Goal: Task Accomplishment & Management: Complete application form

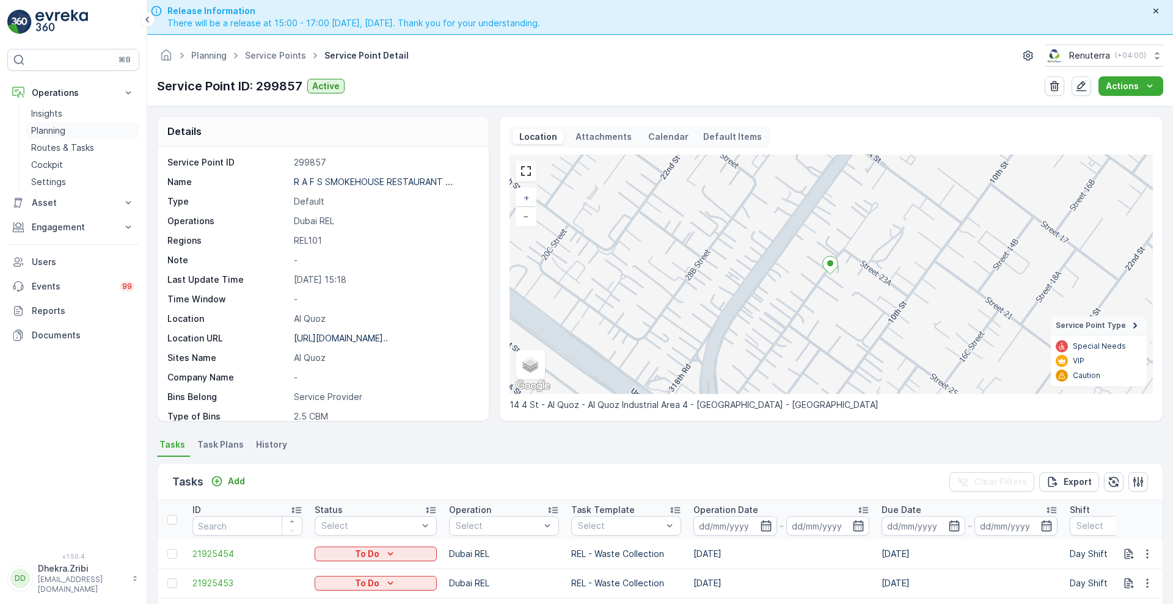
scroll to position [195, 0]
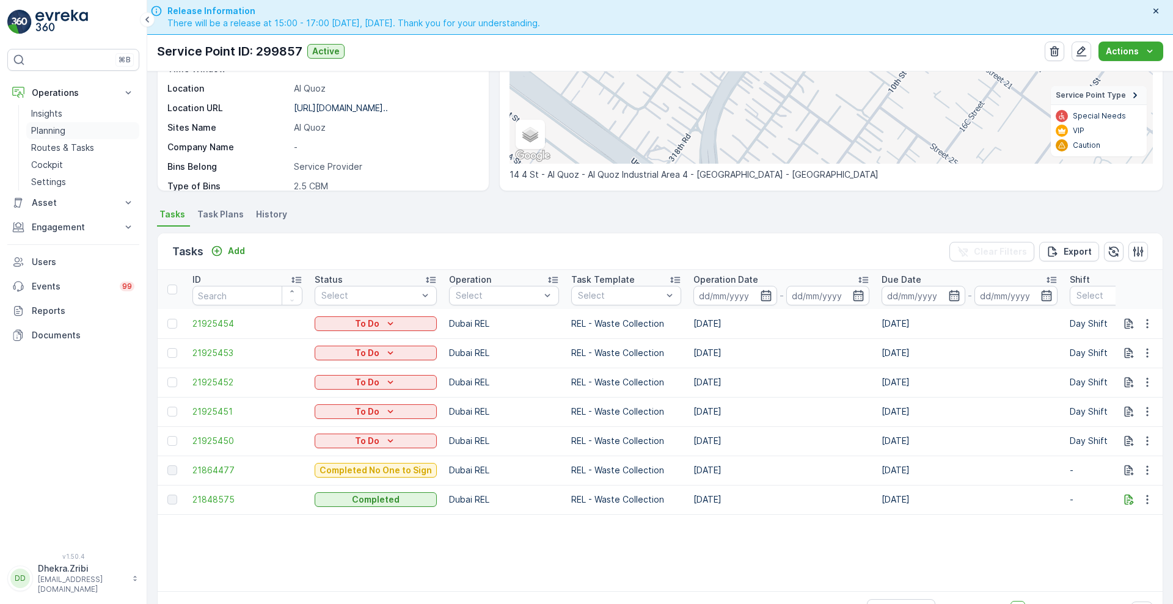
click at [93, 135] on link "Planning" at bounding box center [82, 130] width 113 height 17
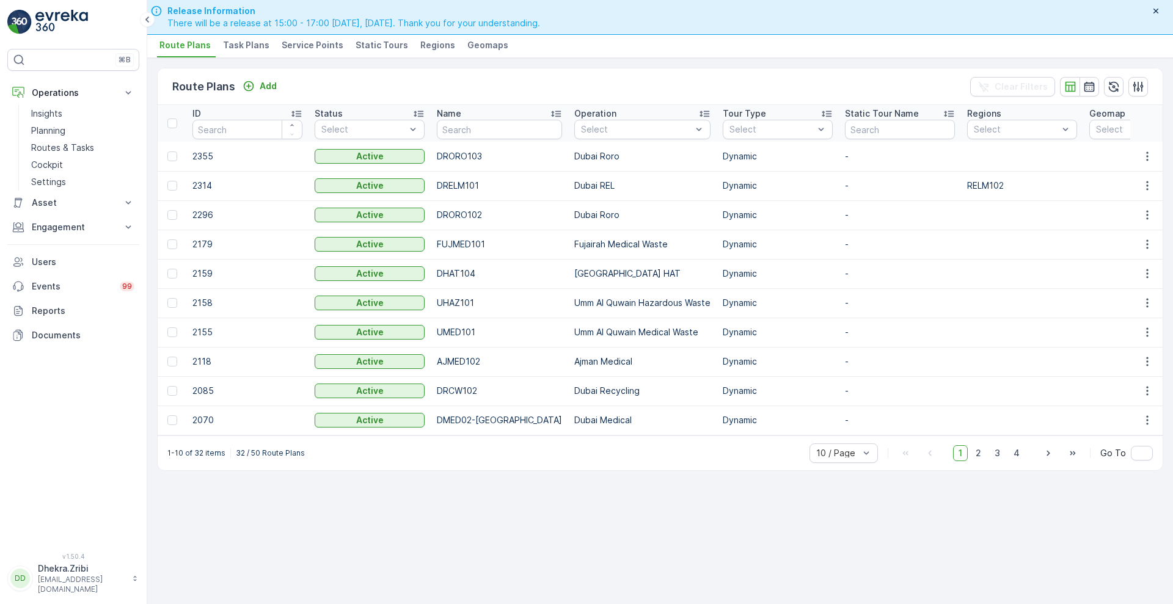
click at [330, 42] on span "Service Points" at bounding box center [313, 45] width 62 height 12
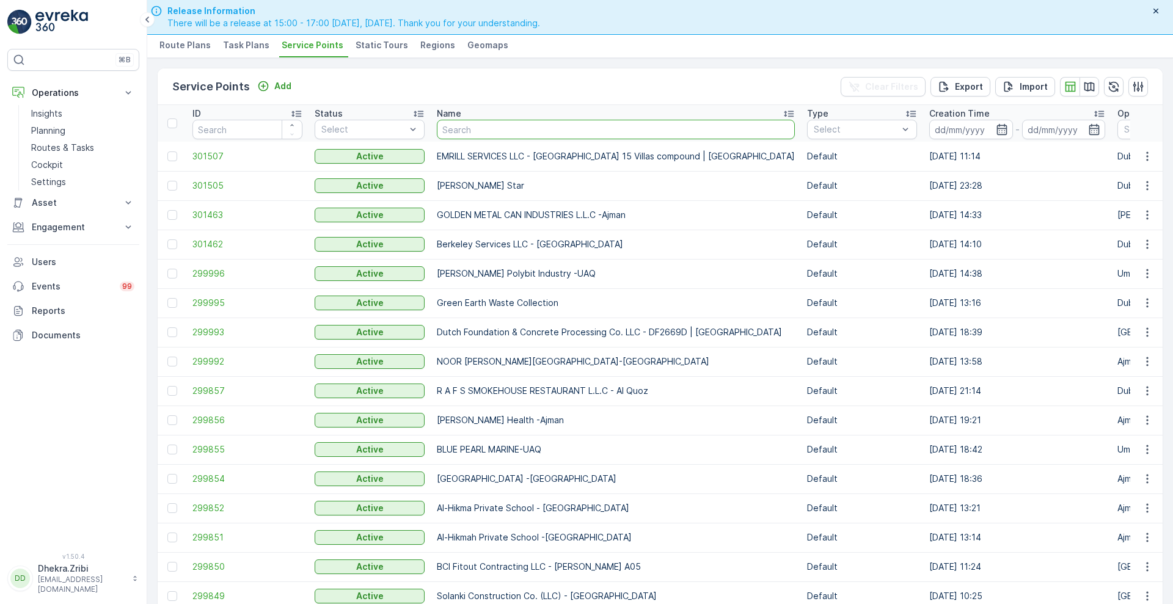
click at [471, 125] on input "text" at bounding box center [616, 130] width 358 height 20
type input "mbcc"
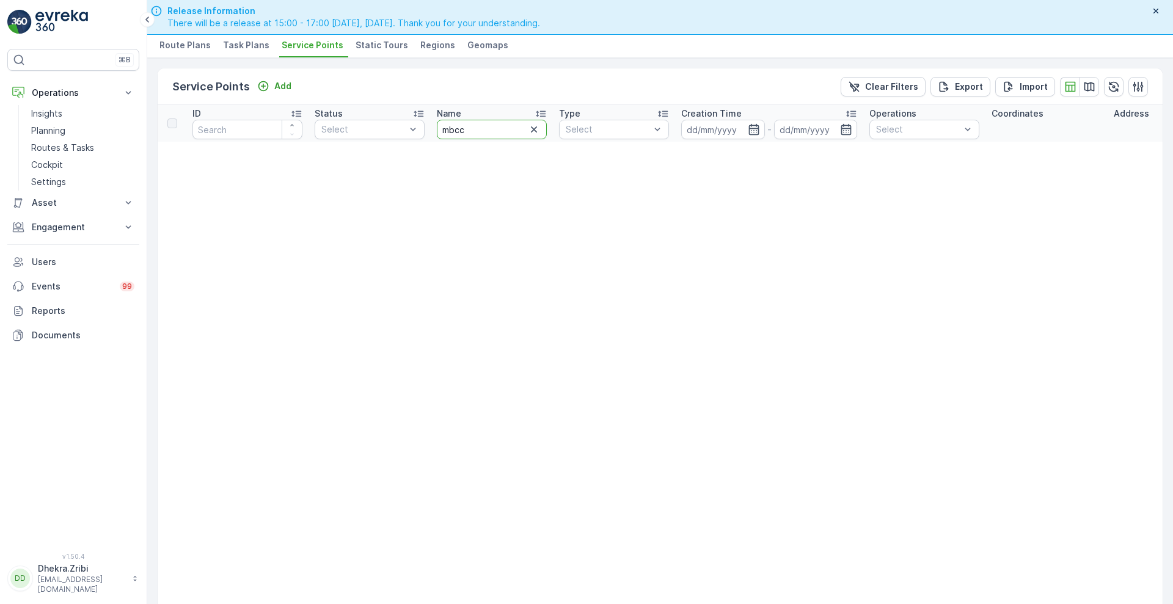
click at [471, 125] on input "mbcc" at bounding box center [492, 130] width 110 height 20
type input "mbc"
click at [471, 125] on input "mbc" at bounding box center [492, 130] width 110 height 20
type input "mb"
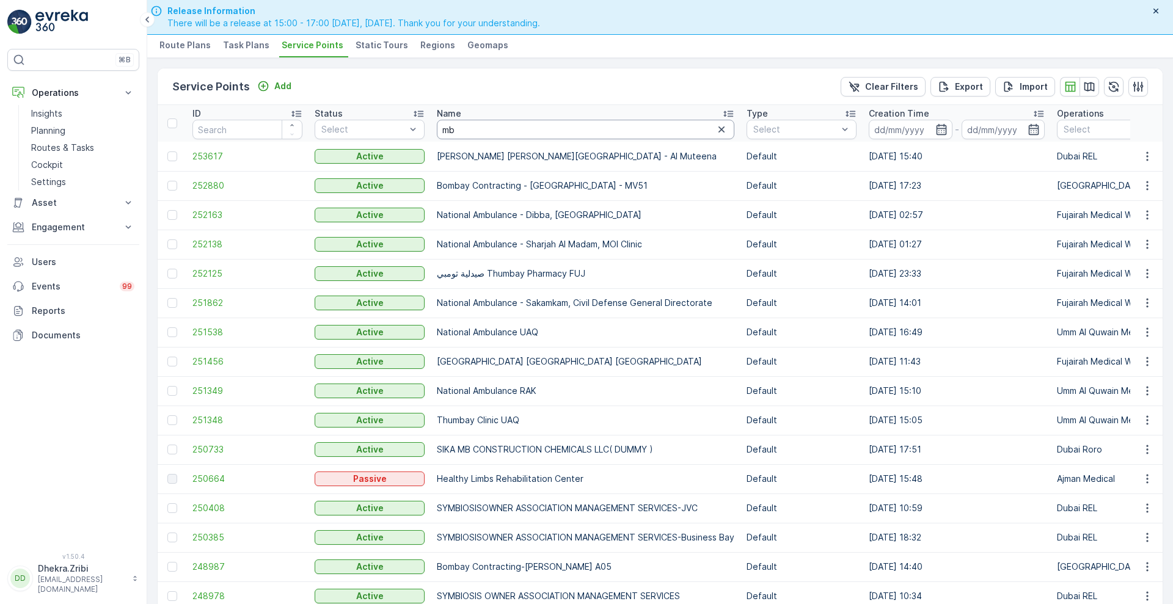
click at [471, 125] on input "mb" at bounding box center [585, 130] width 297 height 20
type input "mbc"
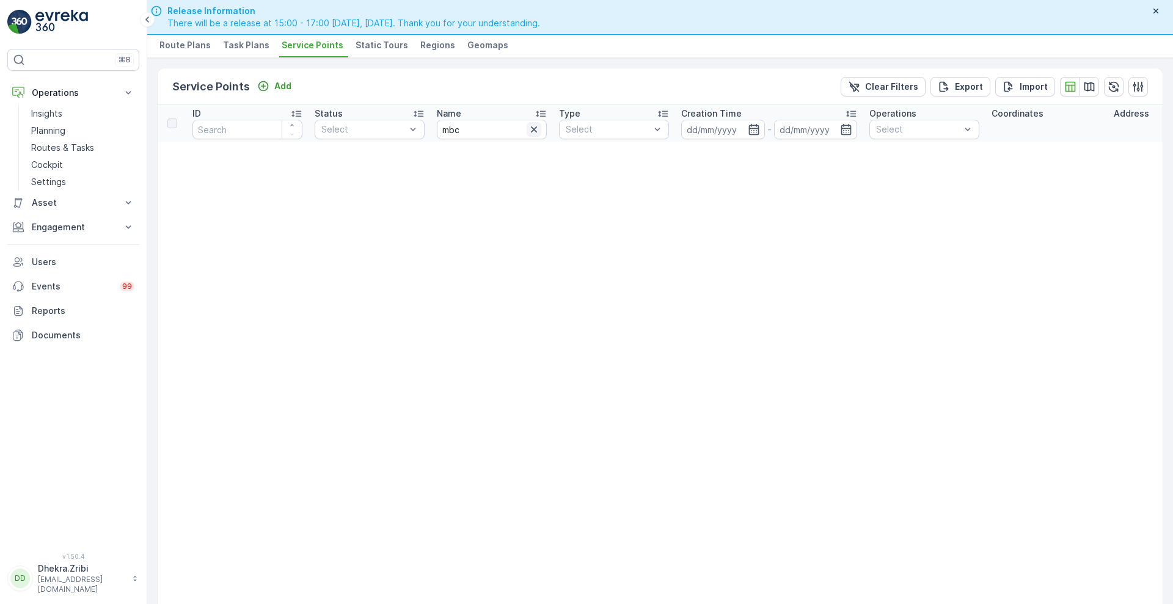
click at [535, 133] on icon "button" at bounding box center [534, 129] width 12 height 12
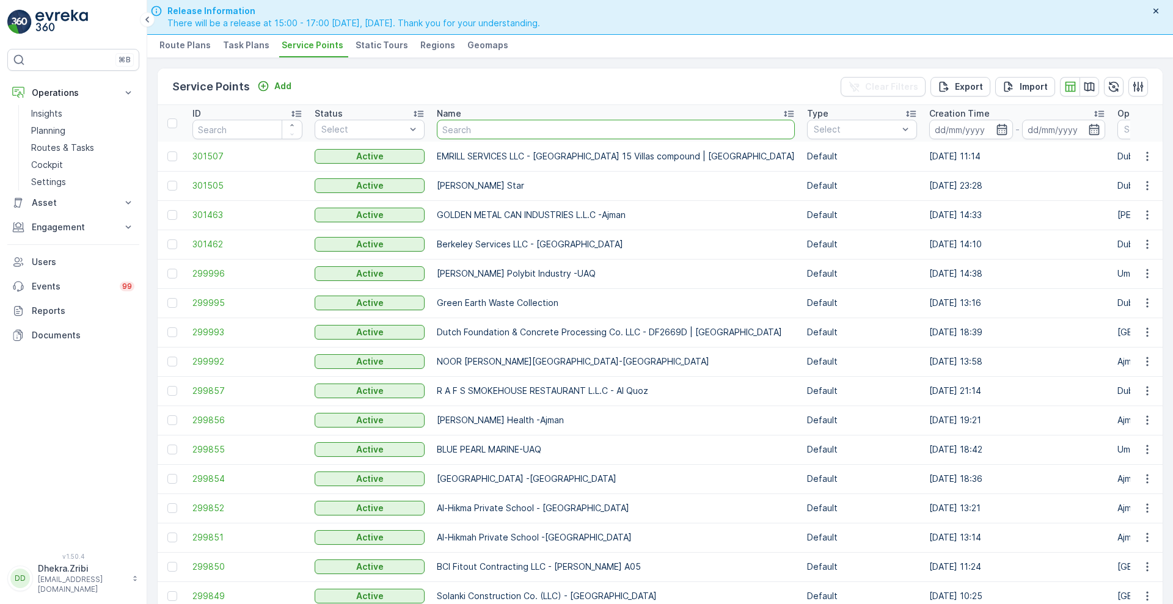
click at [480, 132] on input "text" at bounding box center [616, 130] width 358 height 20
type input "canad"
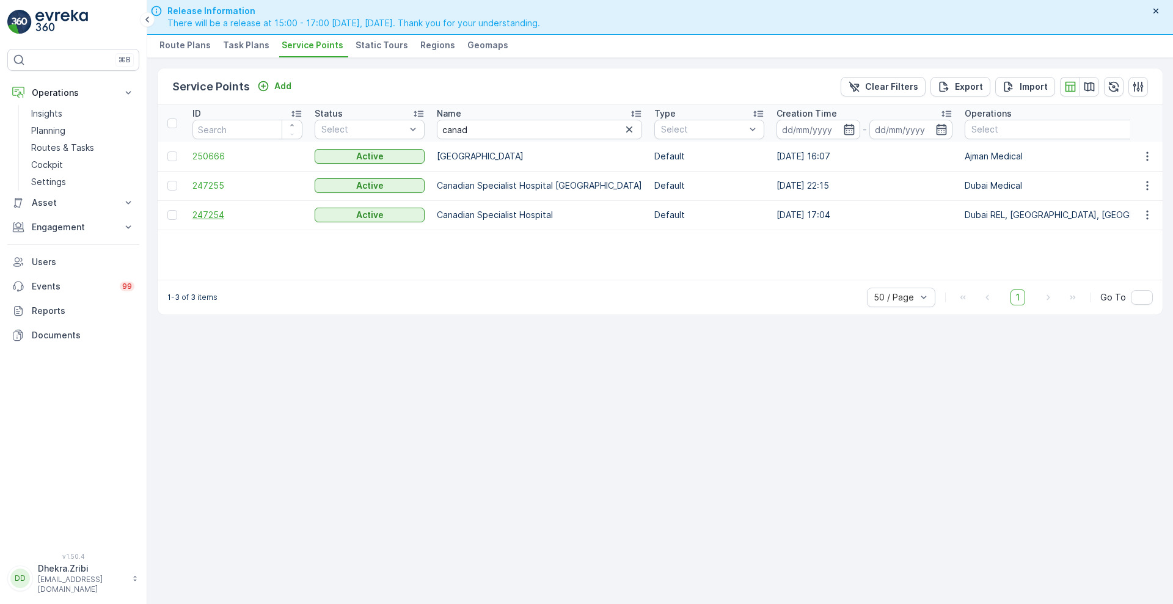
click at [209, 212] on span "247254" at bounding box center [247, 215] width 110 height 12
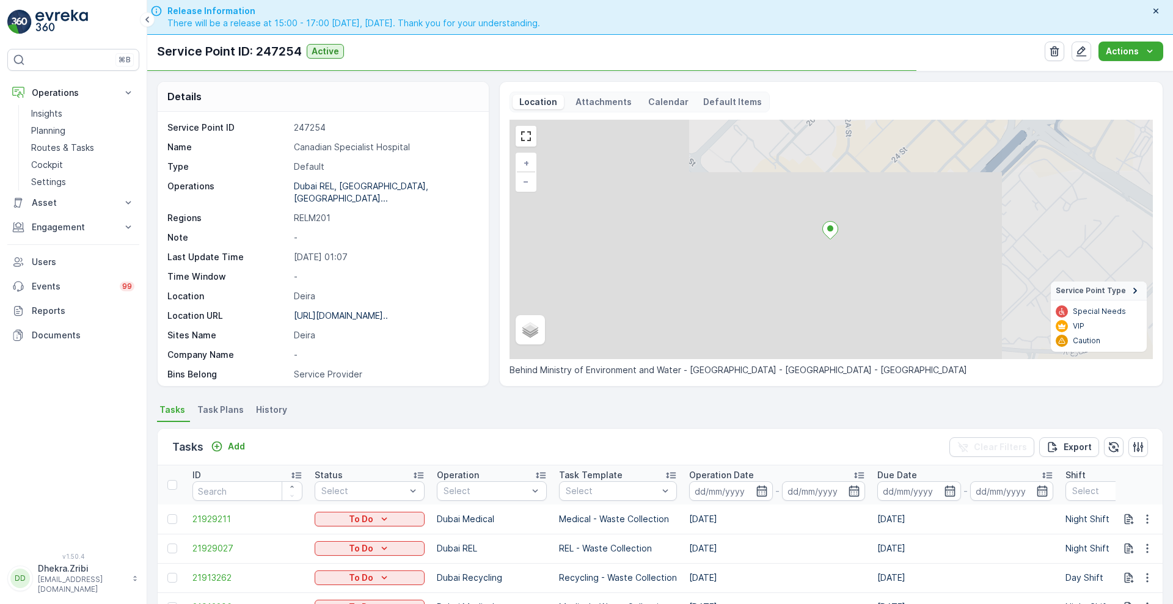
scroll to position [85, 0]
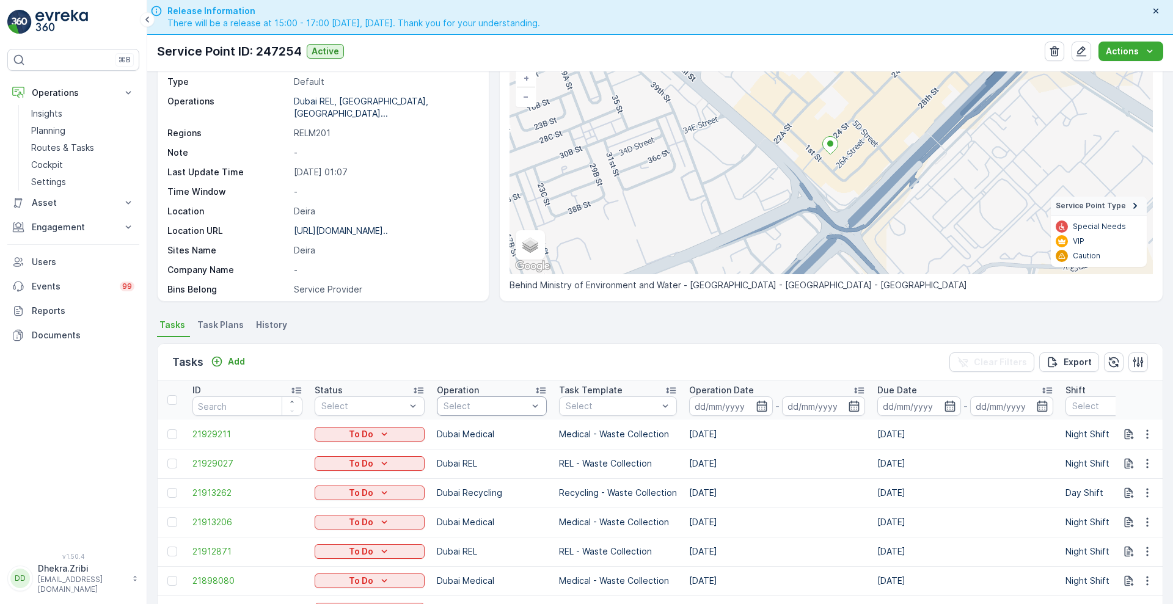
click at [586, 340] on div "Tasks Add Clear Filters Export ID Status Select Operation Select Task Template …" at bounding box center [660, 546] width 1006 height 418
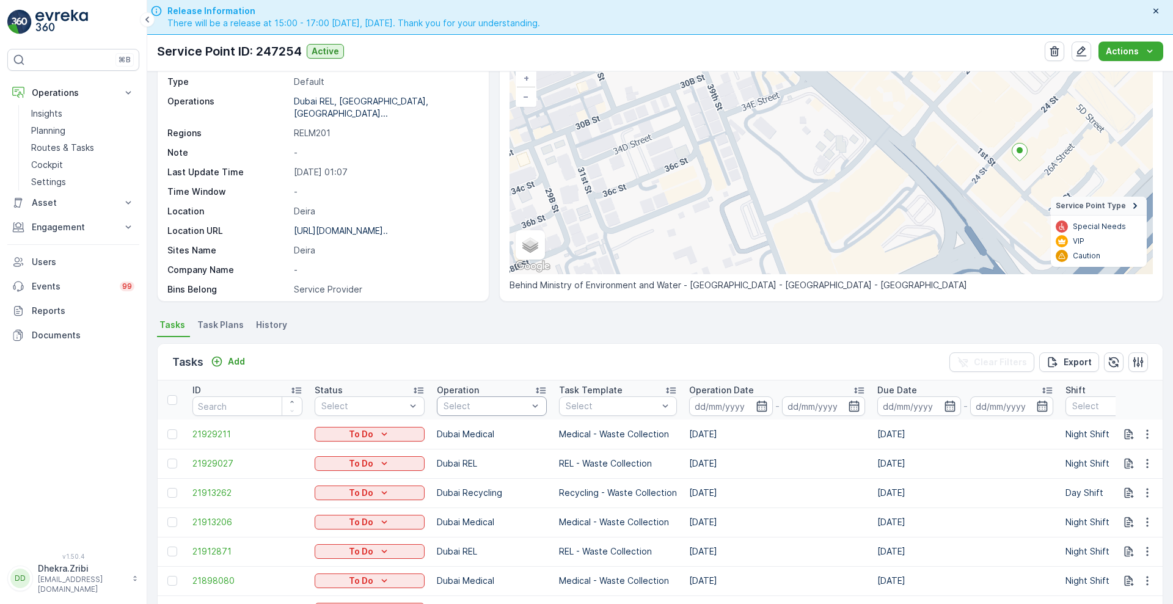
click at [504, 314] on div "Details Service Point ID 247254 Name Canadian Specialist Hospital Type Default …" at bounding box center [659, 337] width 1025 height 533
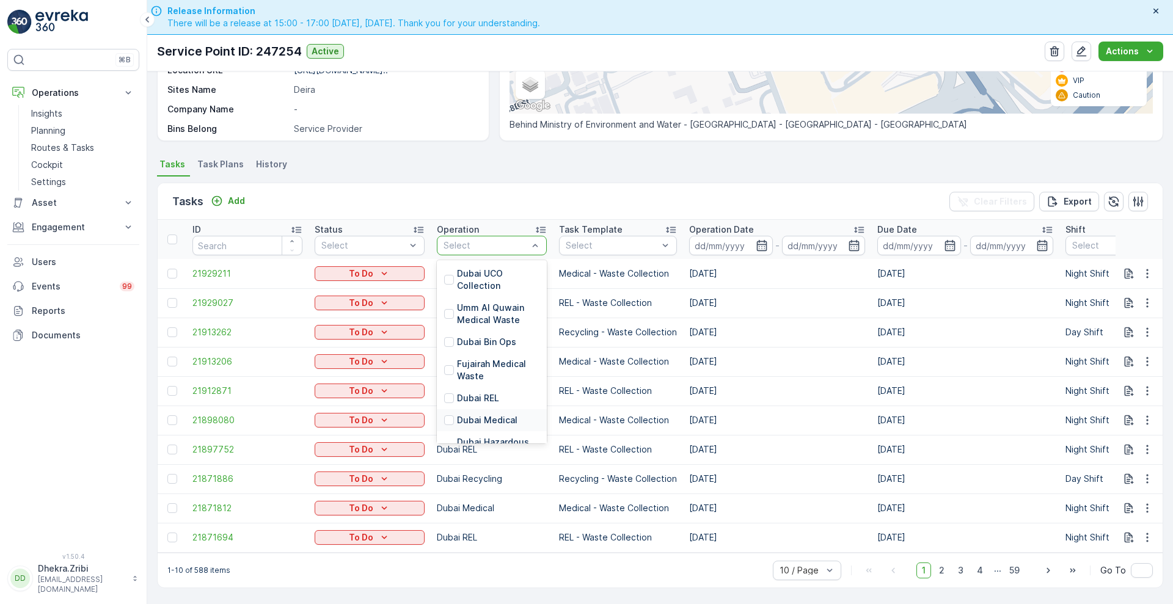
scroll to position [77, 0]
click at [487, 393] on p "Dubai Recycling" at bounding box center [491, 399] width 68 height 12
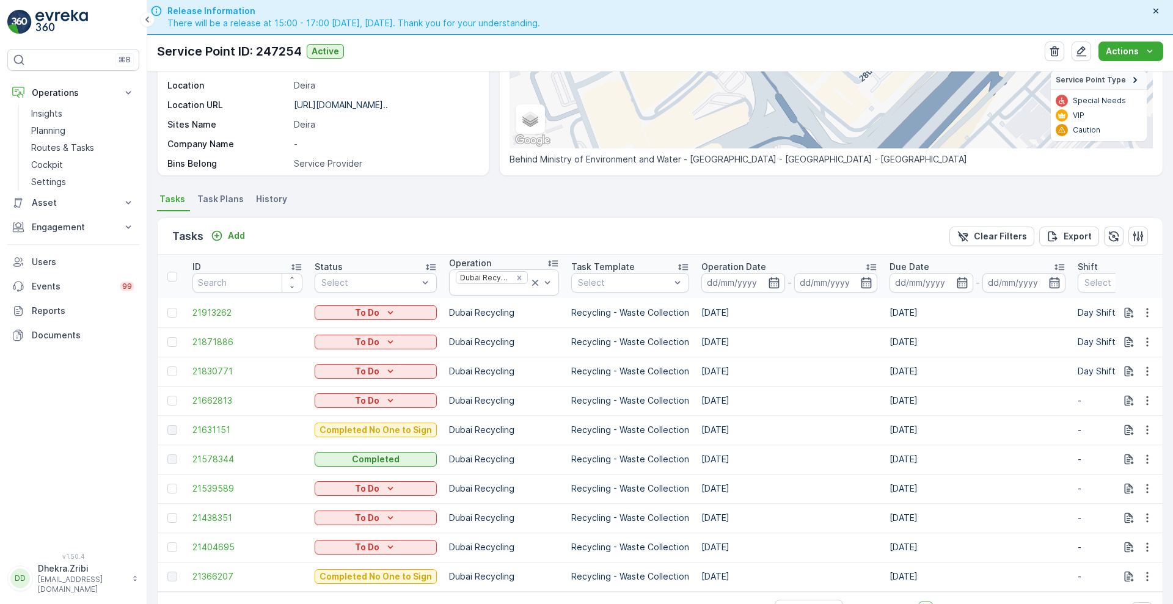
scroll to position [252, 0]
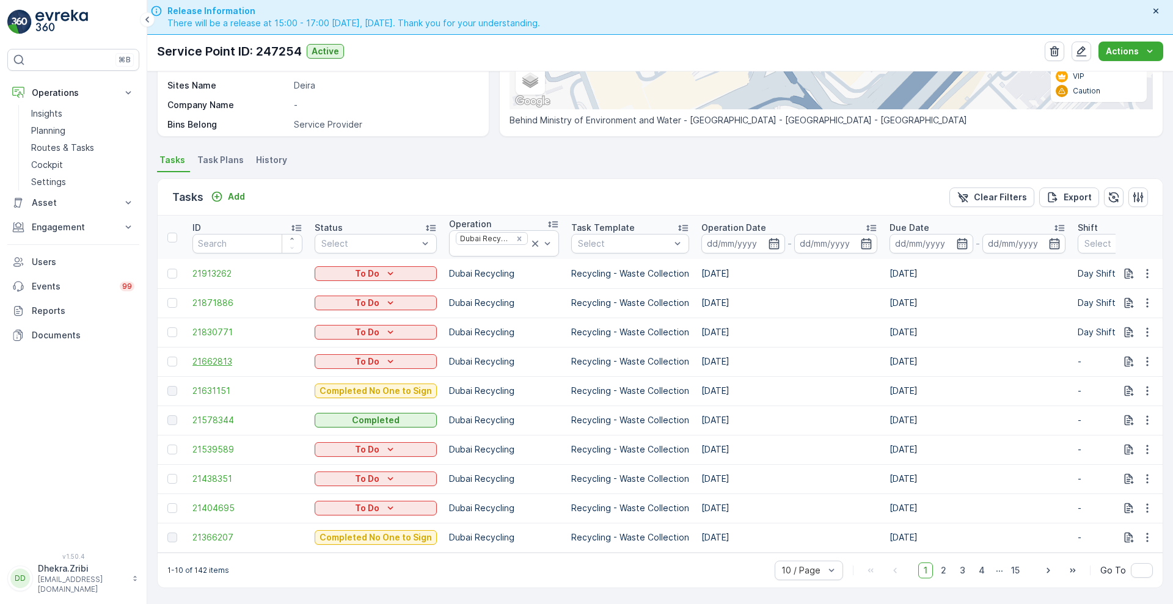
click at [231, 358] on span "21662813" at bounding box center [247, 361] width 110 height 12
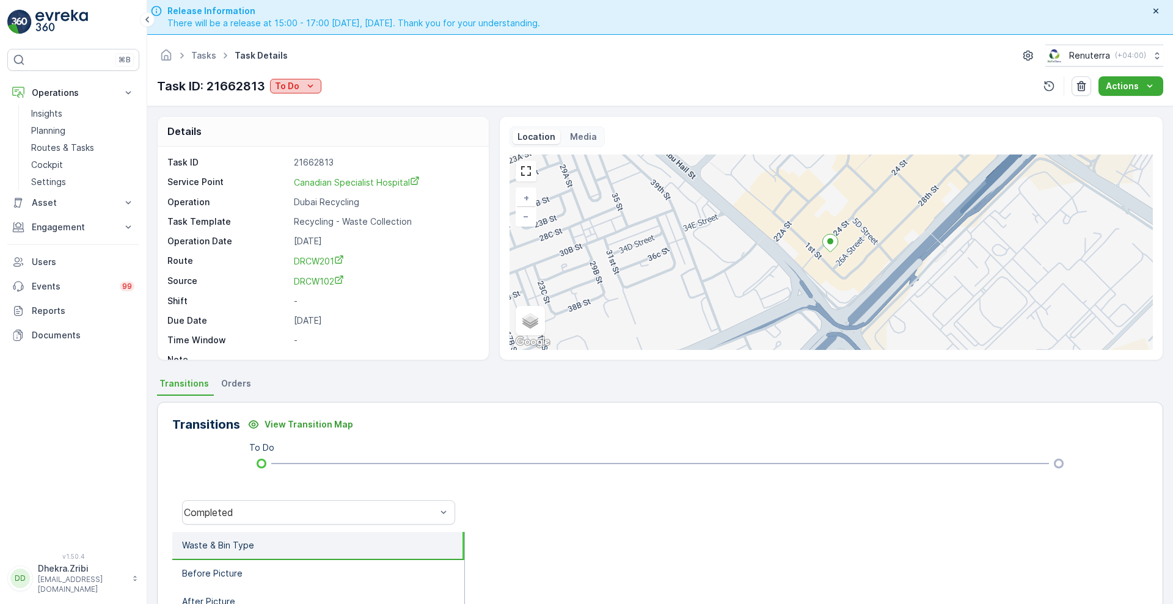
click at [298, 82] on p "To Do" at bounding box center [287, 86] width 24 height 12
click at [324, 137] on span "Completed No One to Sign" at bounding box center [332, 139] width 111 height 12
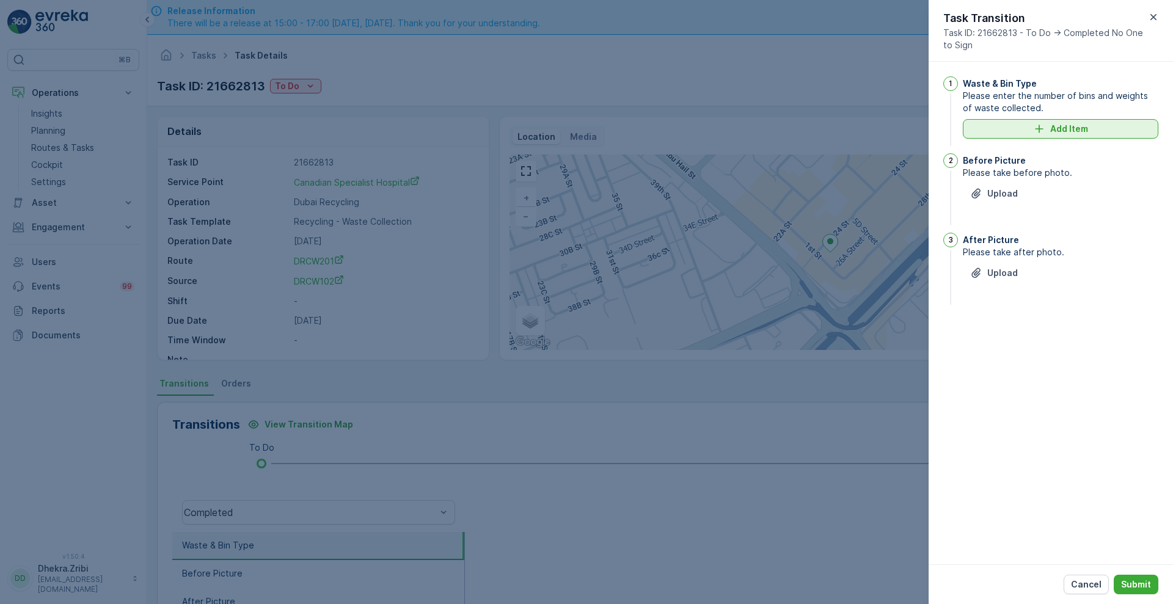
click at [1047, 135] on button "Add Item" at bounding box center [1060, 129] width 195 height 20
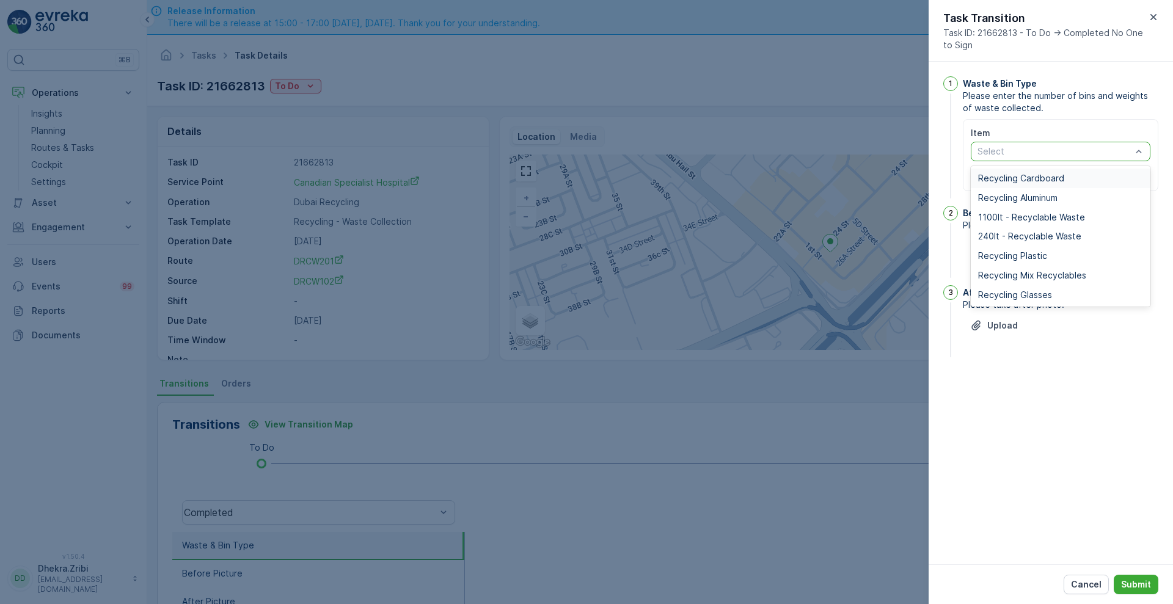
click at [1025, 186] on div "Recycling Cardboard" at bounding box center [1060, 179] width 180 height 20
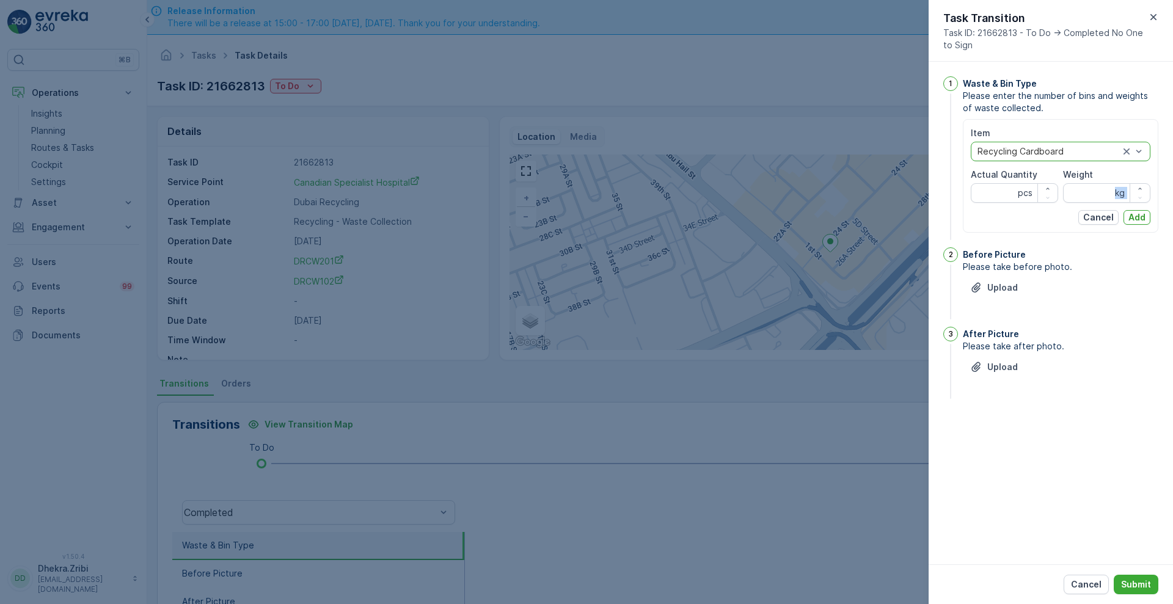
drag, startPoint x: 989, startPoint y: 211, endPoint x: 1076, endPoint y: 191, distance: 88.4
click at [1076, 191] on div "Item option Recycling Cardboard, selected. Recycling Cardboard Actual Quantity …" at bounding box center [1060, 176] width 180 height 98
click at [1076, 191] on input "Weight" at bounding box center [1106, 193] width 87 height 20
type input "110"
click at [999, 191] on Quantity "Actual Quantity" at bounding box center [1013, 193] width 87 height 20
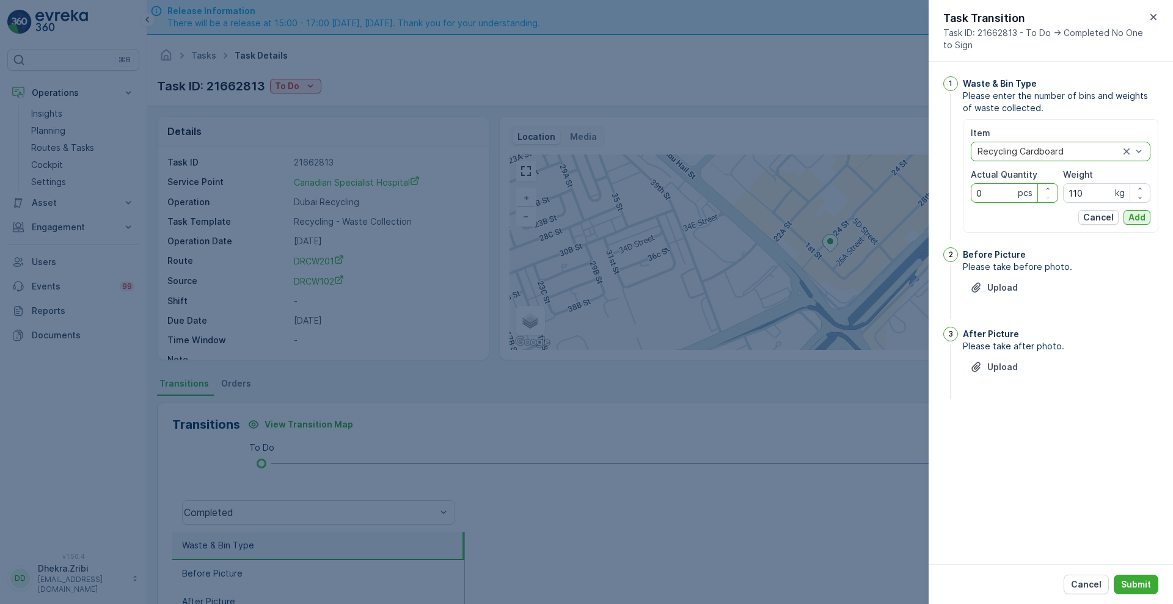
type Quantity "0"
click at [1130, 214] on p "Add" at bounding box center [1136, 217] width 17 height 12
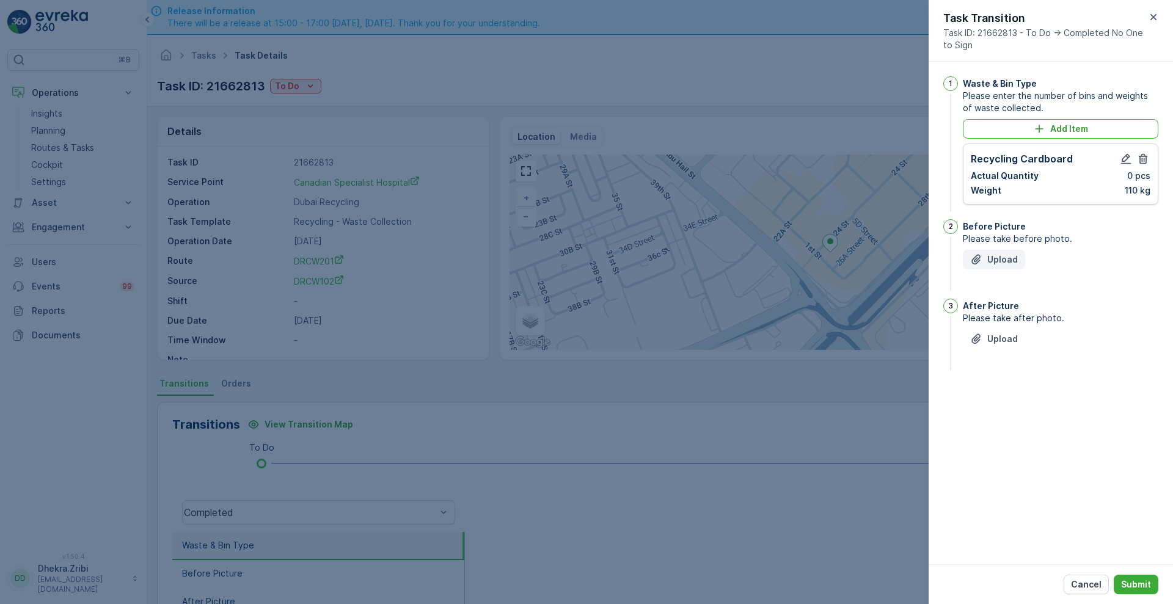
click at [995, 264] on p "Upload" at bounding box center [1002, 259] width 31 height 12
click at [1006, 402] on p "Upload" at bounding box center [1002, 400] width 31 height 12
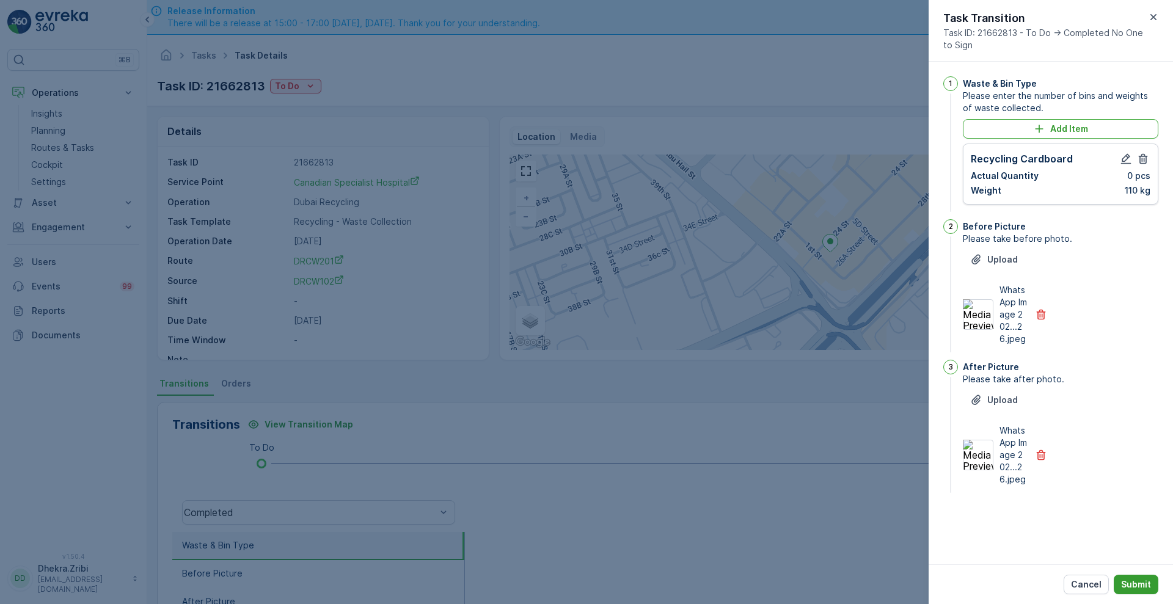
click at [1137, 585] on p "Submit" at bounding box center [1136, 584] width 30 height 12
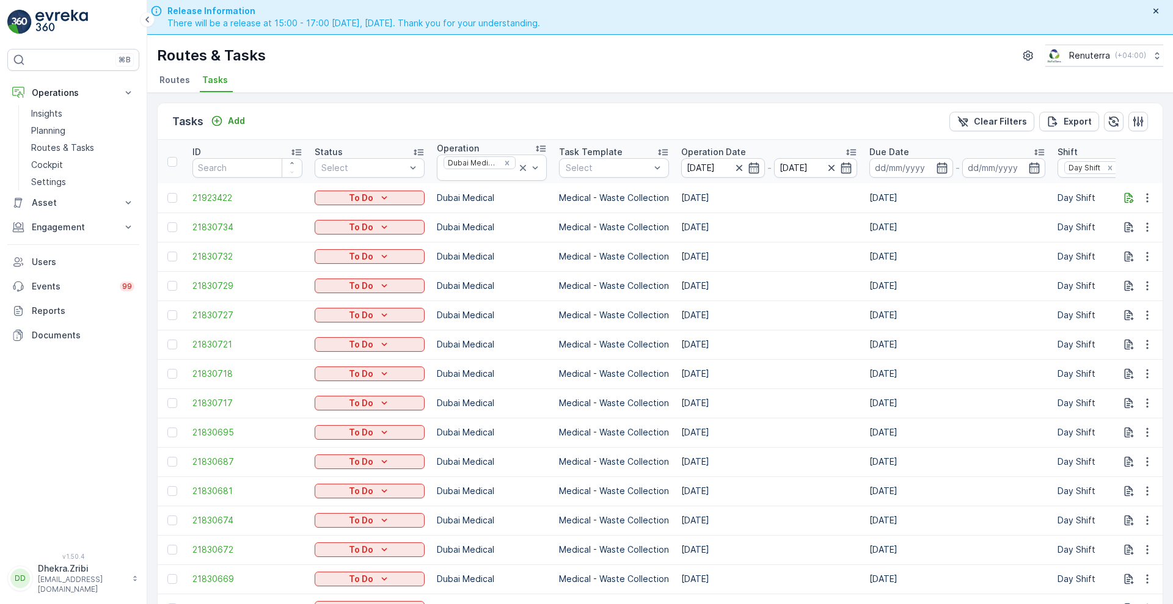
scroll to position [0, 1072]
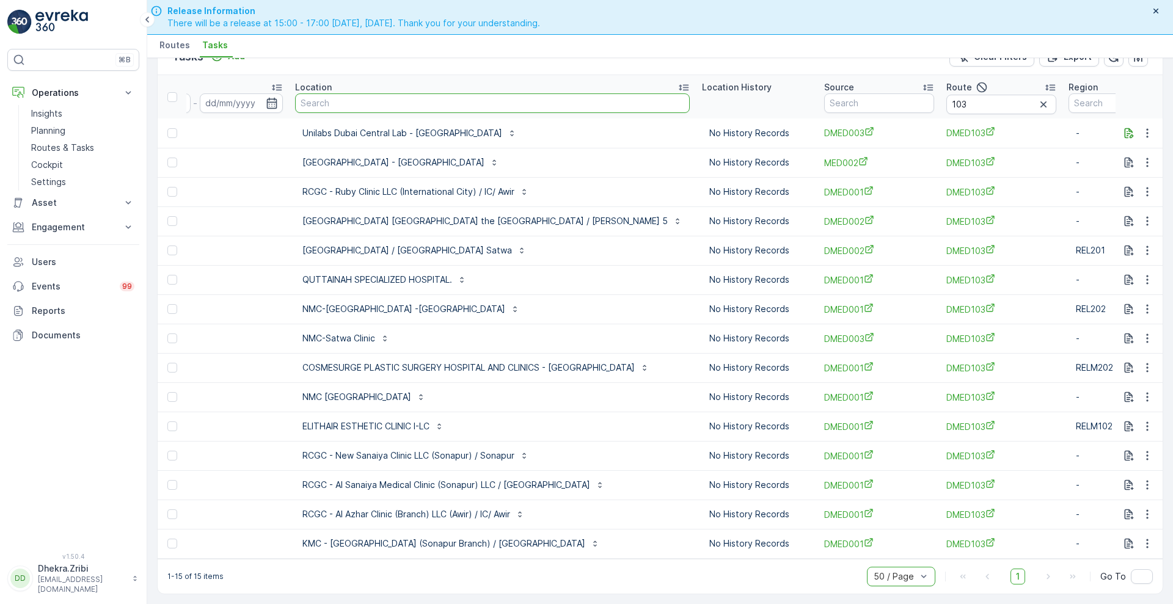
click at [380, 100] on input "text" at bounding box center [492, 103] width 395 height 20
type input "em"
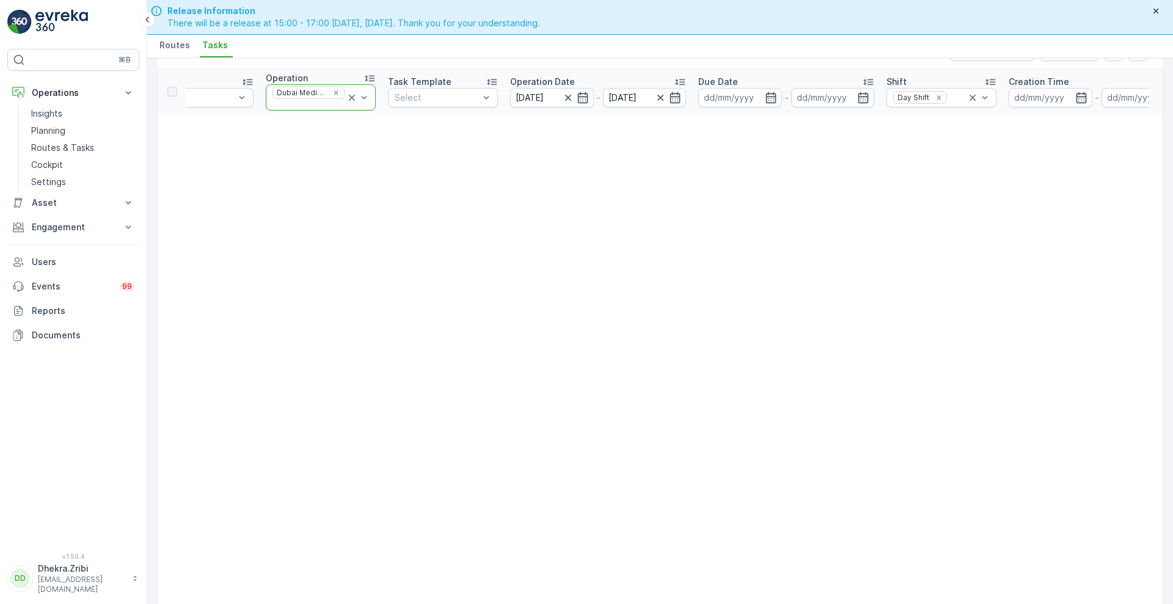
click at [350, 94] on icon at bounding box center [352, 98] width 12 height 12
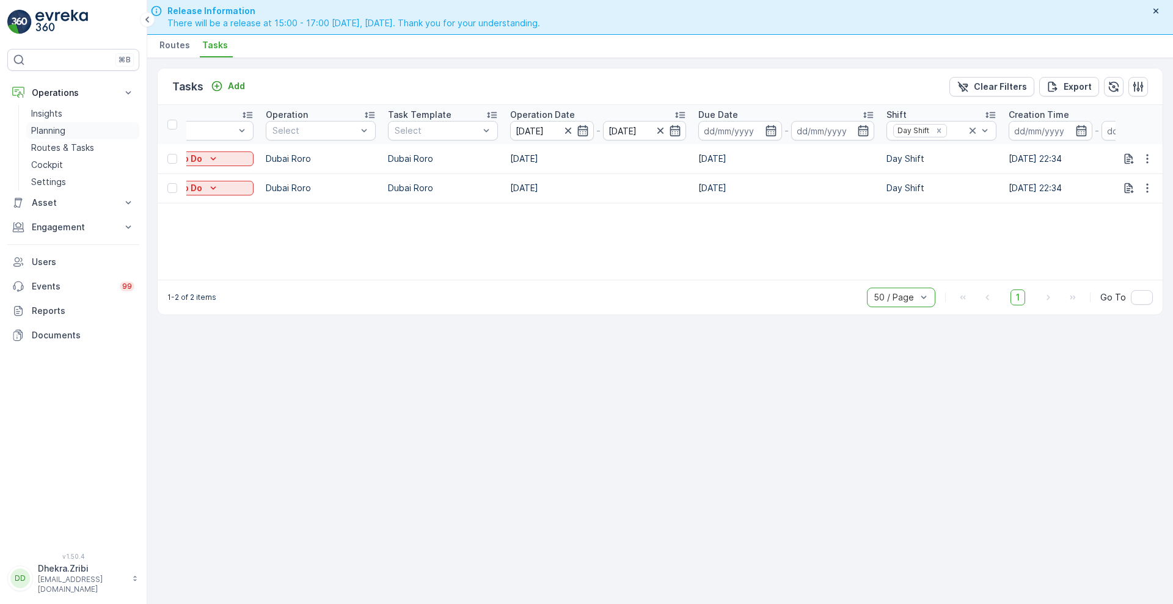
click at [86, 127] on link "Planning" at bounding box center [82, 130] width 113 height 17
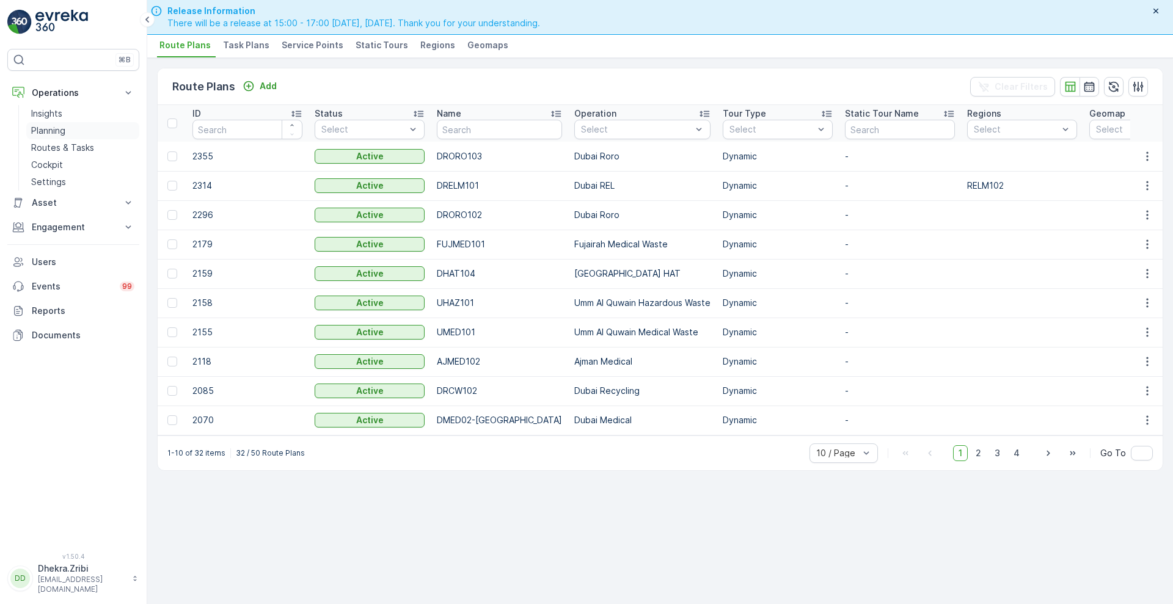
click at [83, 135] on link "Planning" at bounding box center [82, 130] width 113 height 17
click at [313, 52] on li "Service Points" at bounding box center [313, 47] width 69 height 21
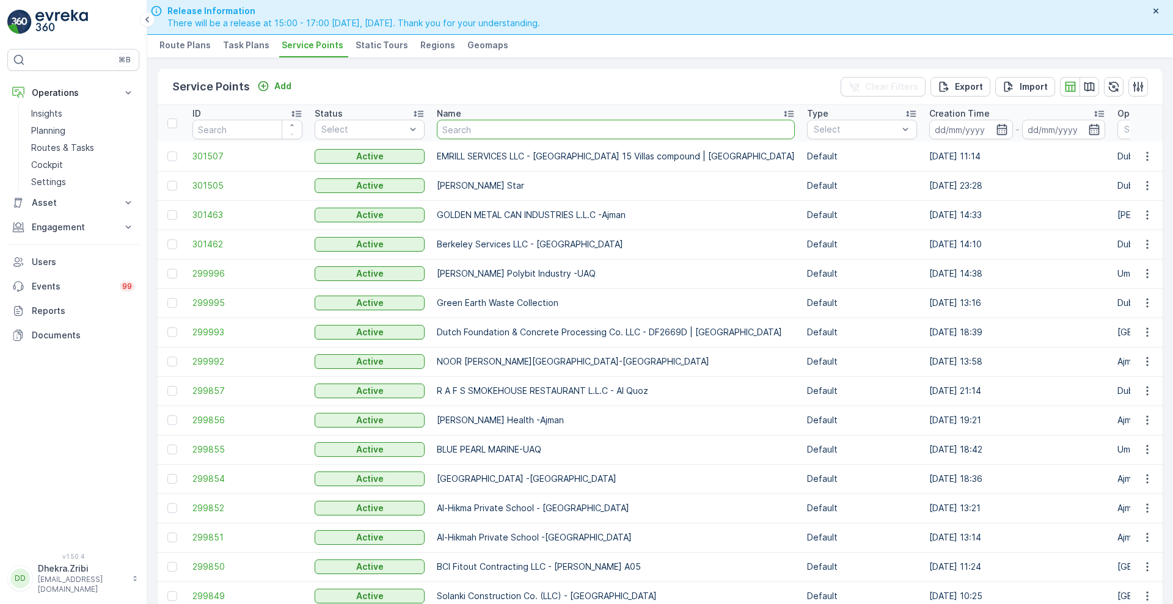
click at [525, 128] on input "text" at bounding box center [616, 130] width 358 height 20
type input "emrill"
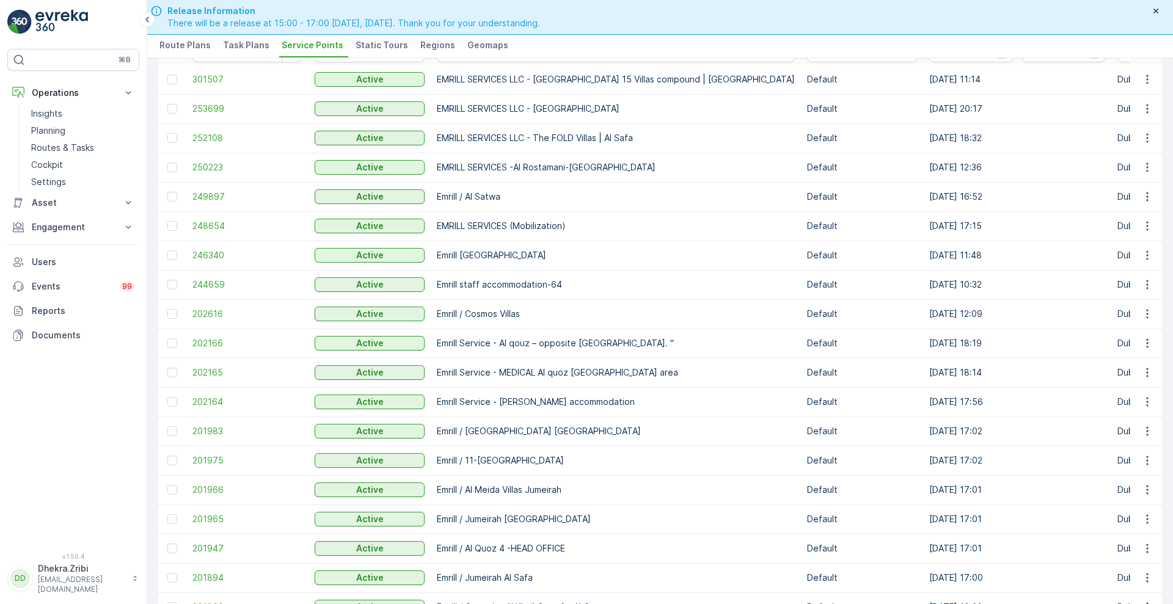
scroll to position [79, 0]
click at [210, 544] on span "201947" at bounding box center [247, 547] width 110 height 12
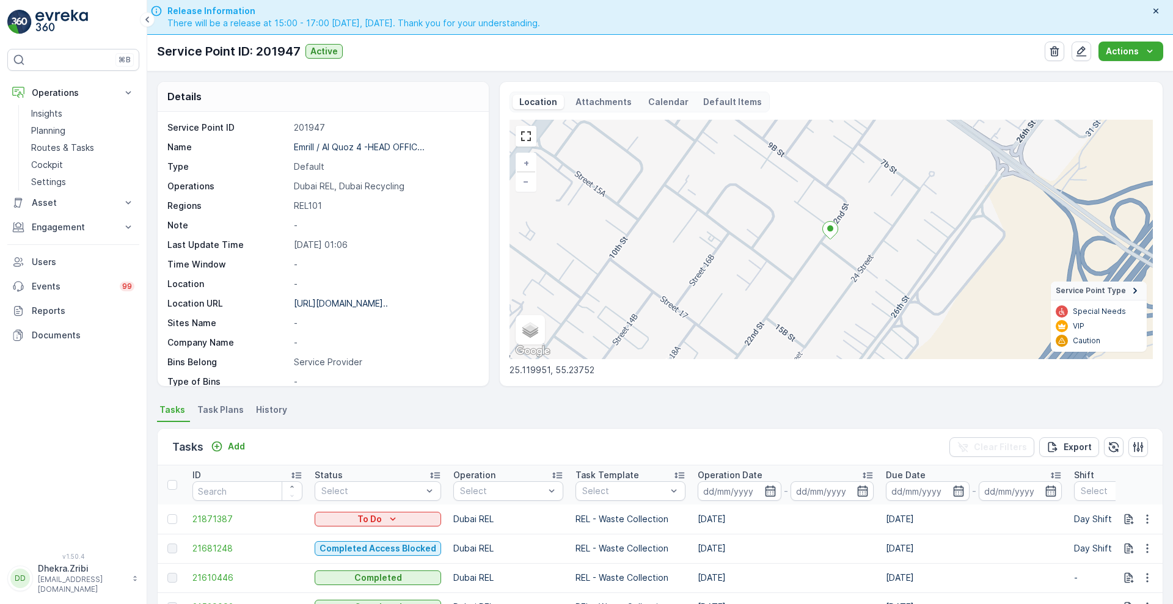
click at [486, 475] on p "Operation" at bounding box center [474, 475] width 42 height 12
click at [447, 431] on div "Tasks Add Clear Filters Export" at bounding box center [660, 447] width 1005 height 37
click at [527, 454] on div "Tasks Add Clear Filters Export" at bounding box center [660, 447] width 1005 height 37
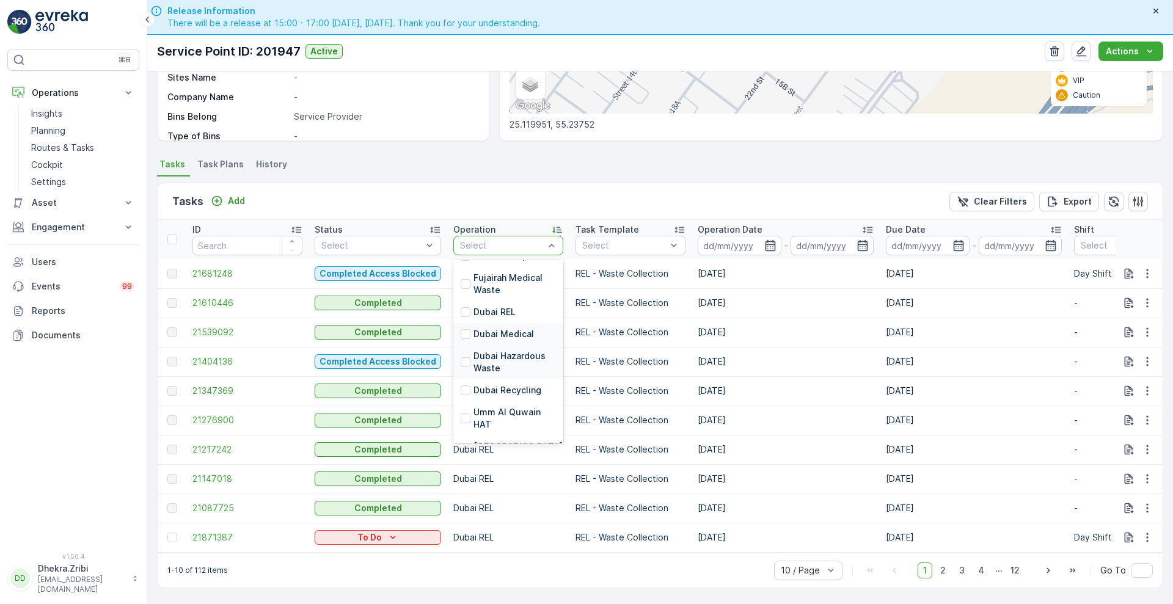
scroll to position [85, 0]
click at [514, 393] on div "Dubai Recycling" at bounding box center [508, 391] width 110 height 22
click at [514, 393] on td "Dubai REL" at bounding box center [508, 390] width 122 height 29
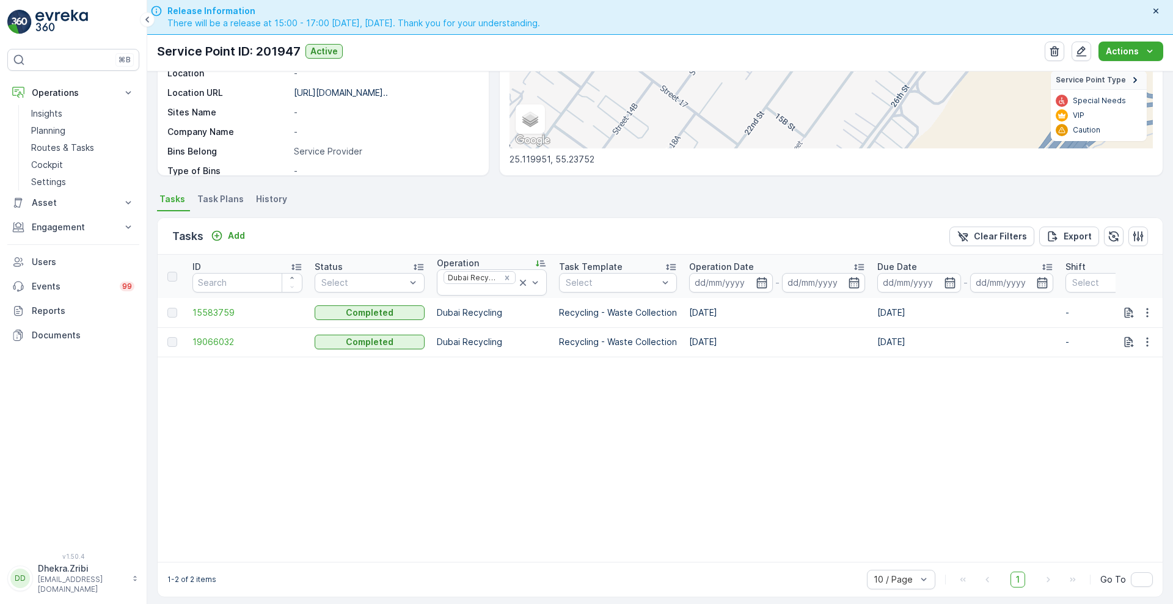
scroll to position [226, 0]
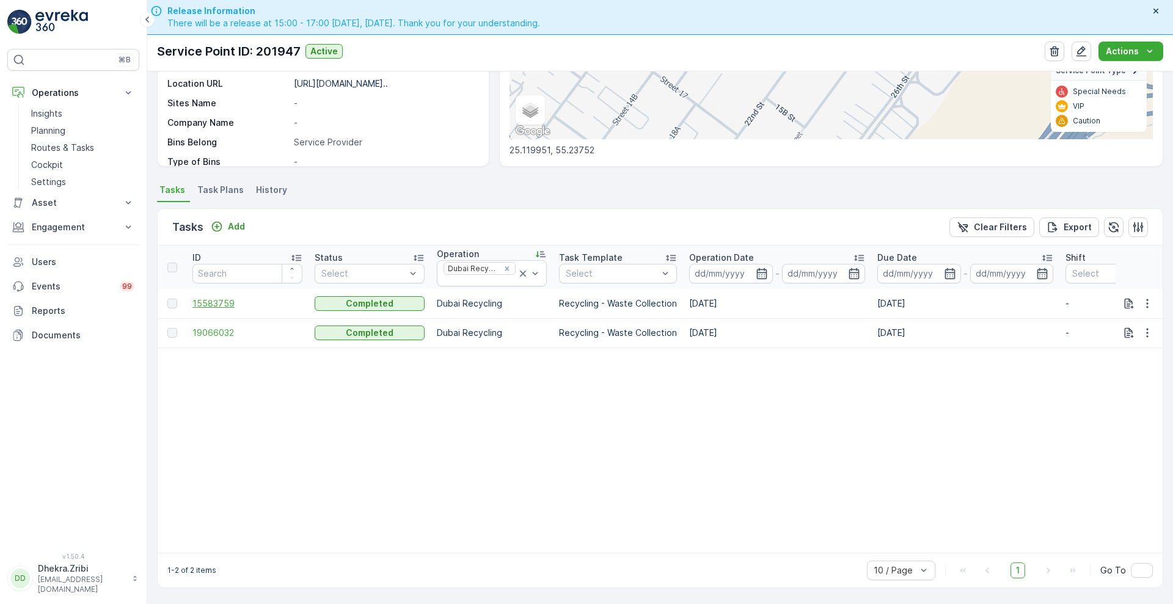
click at [208, 300] on span "15583759" at bounding box center [247, 303] width 110 height 12
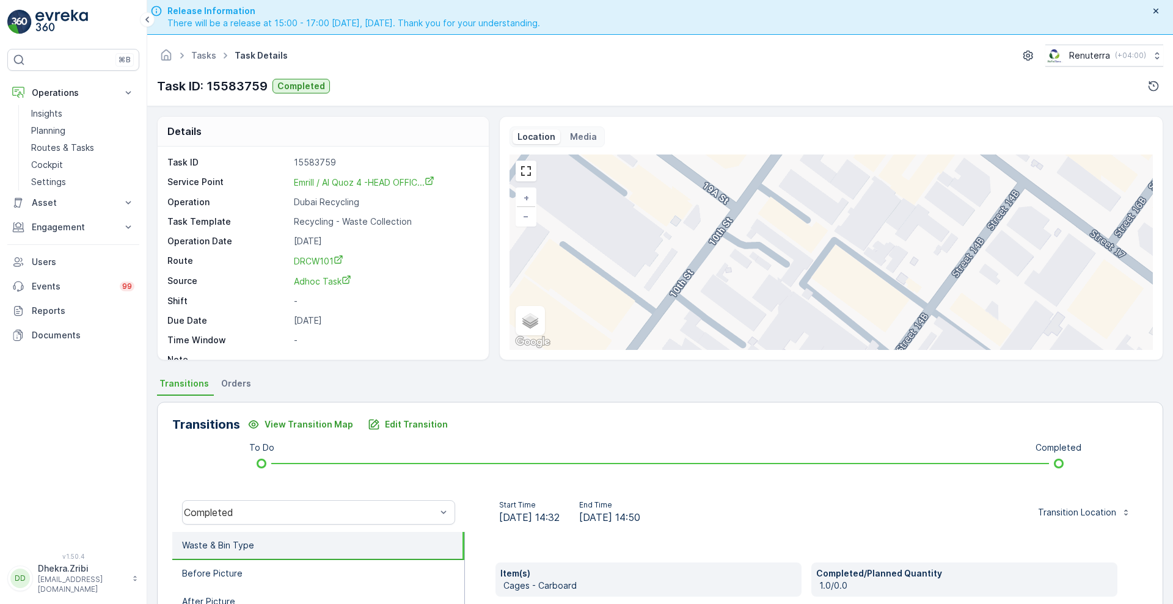
click at [521, 437] on div "Transitions View Transition Map Edit Transition To Do Completed Completed Start…" at bounding box center [660, 595] width 1006 height 387
click at [525, 452] on div "Transitions View Transition Map Edit Transition To Do Completed Completed Start…" at bounding box center [660, 595] width 1006 height 387
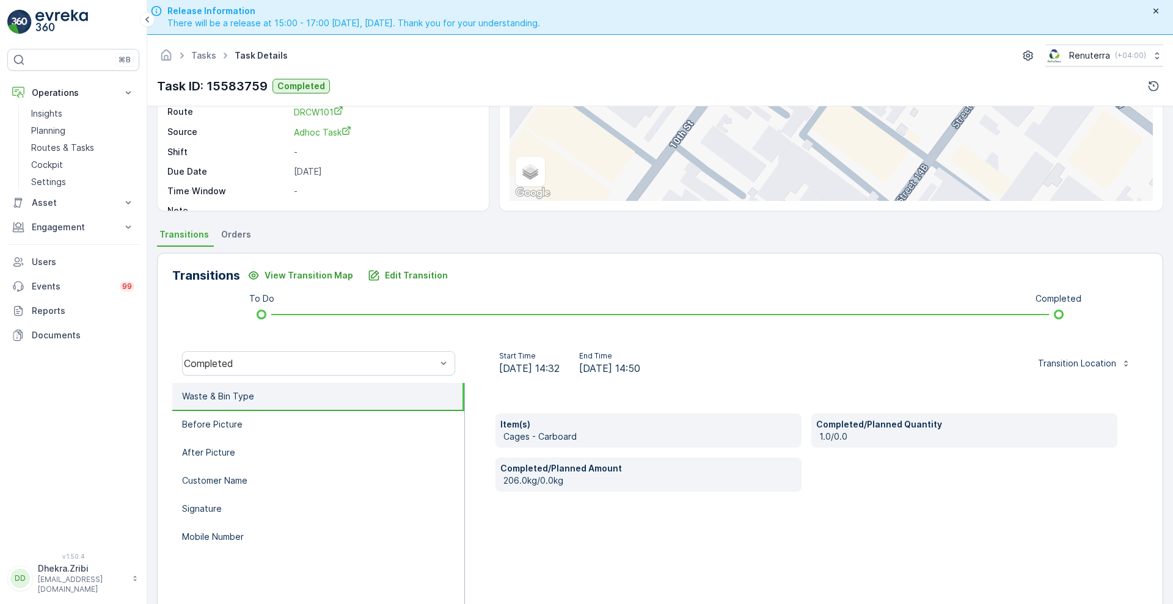
scroll to position [150, 0]
click at [347, 437] on li "Before Picture" at bounding box center [318, 424] width 292 height 28
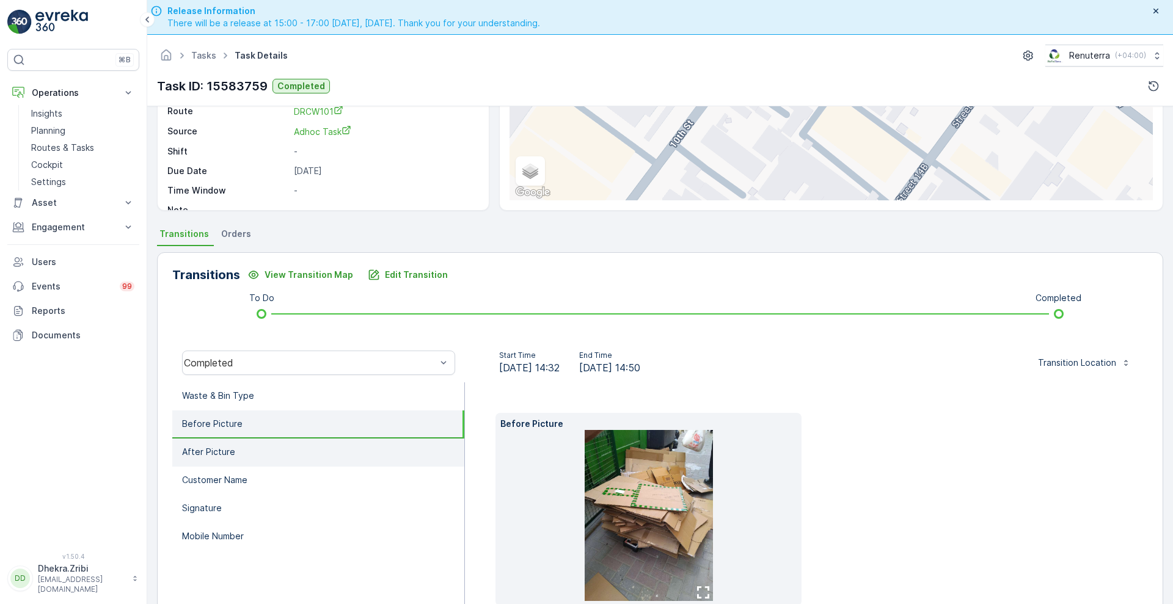
click at [311, 464] on li "After Picture" at bounding box center [318, 453] width 292 height 28
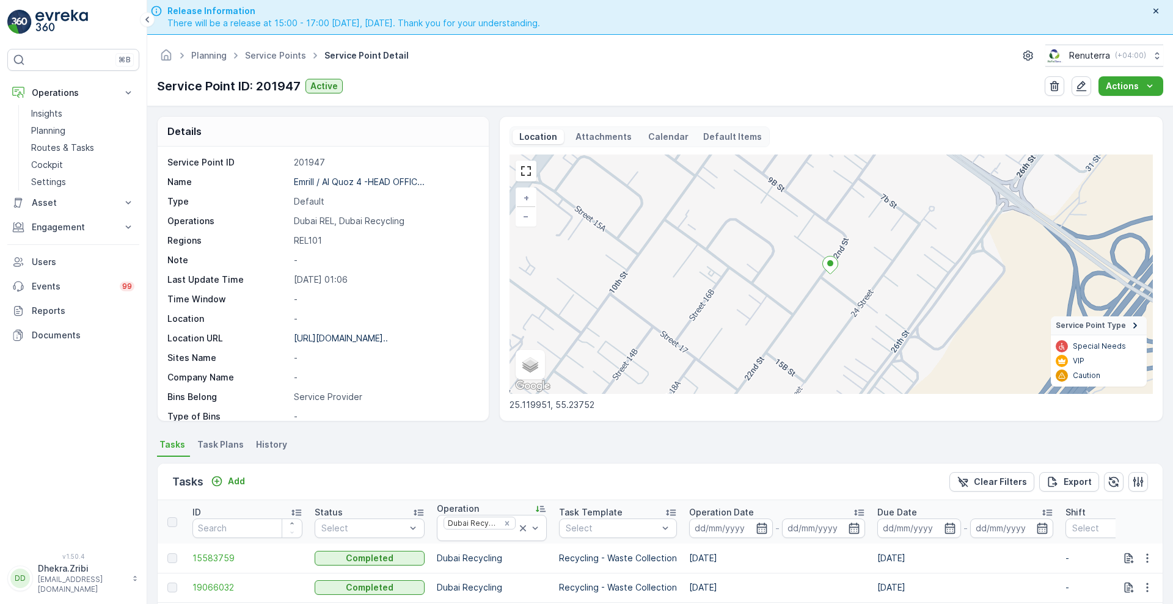
click at [363, 493] on div "Tasks Add Clear Filters Export" at bounding box center [660, 482] width 1005 height 37
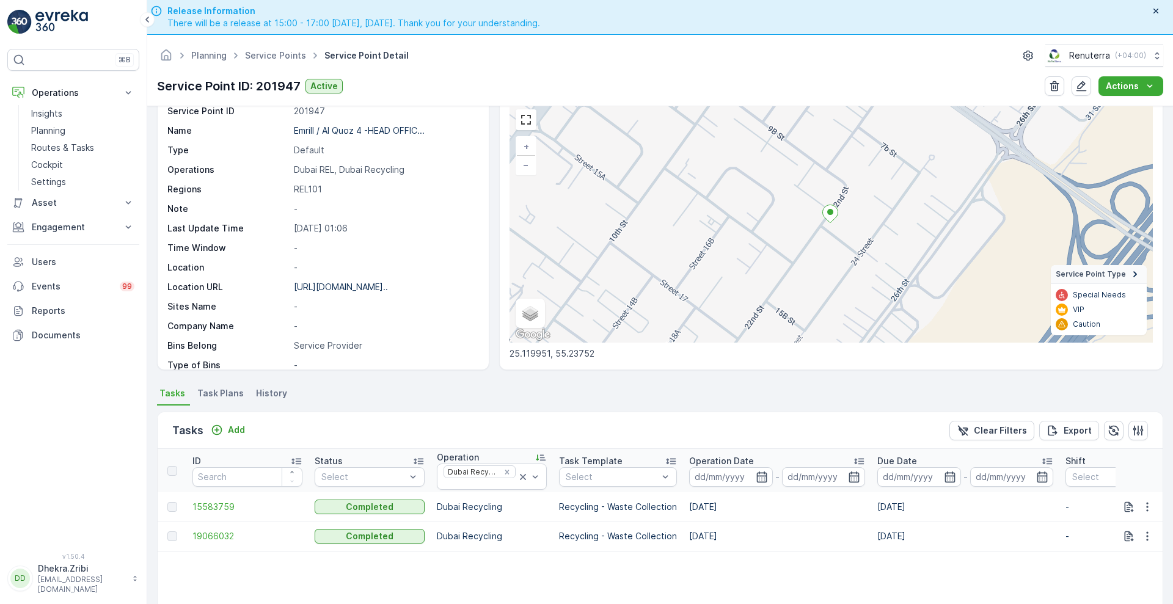
scroll to position [73, 0]
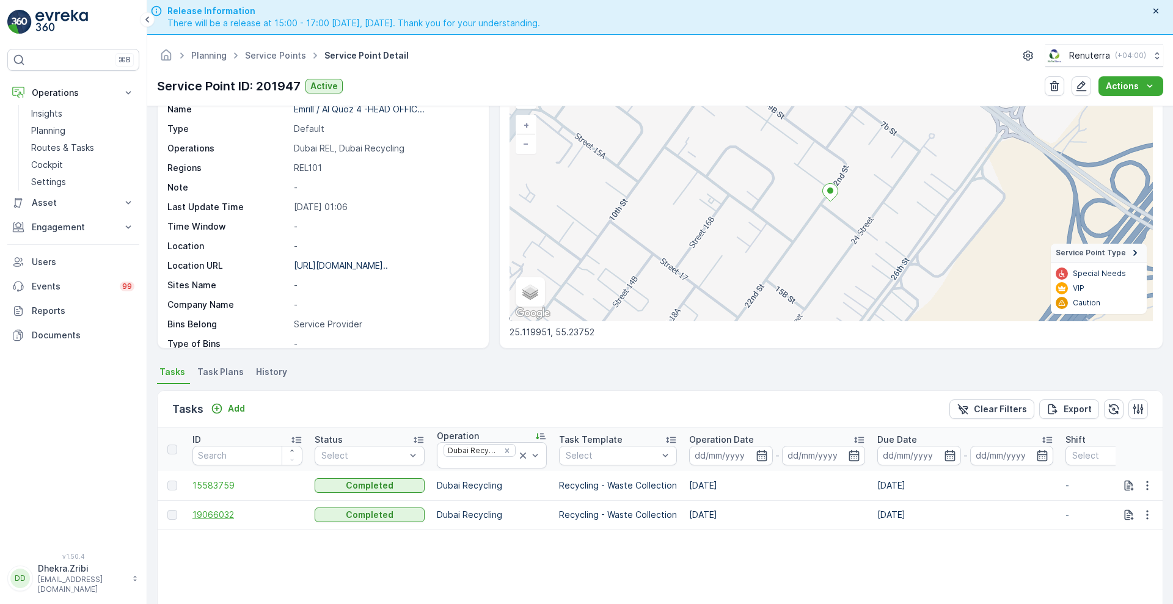
click at [230, 509] on span "19066032" at bounding box center [247, 515] width 110 height 12
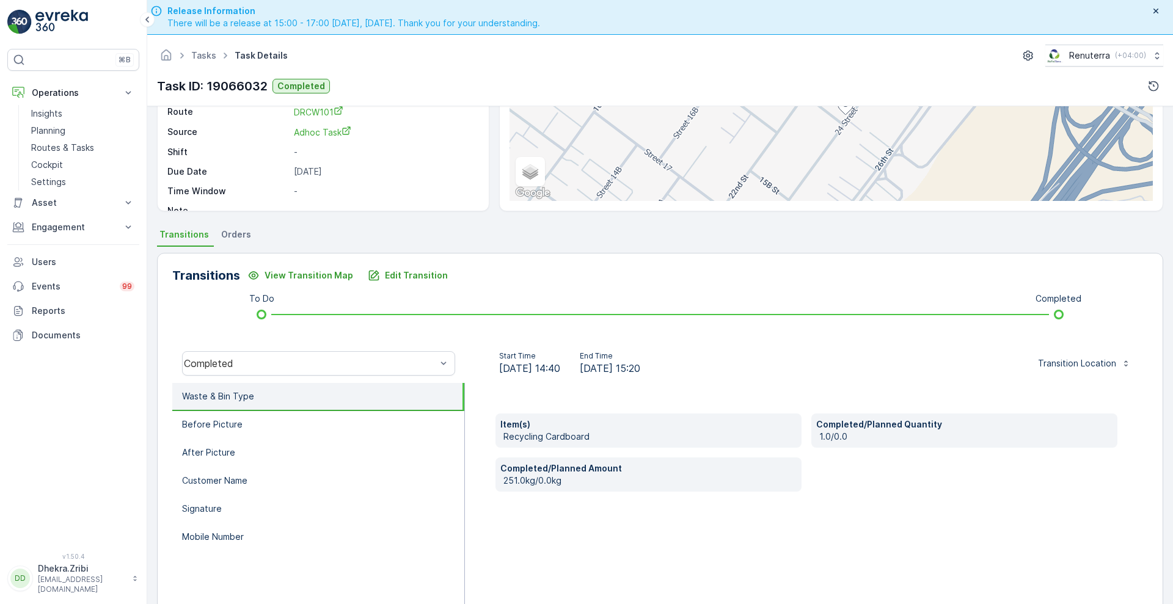
scroll to position [153, 0]
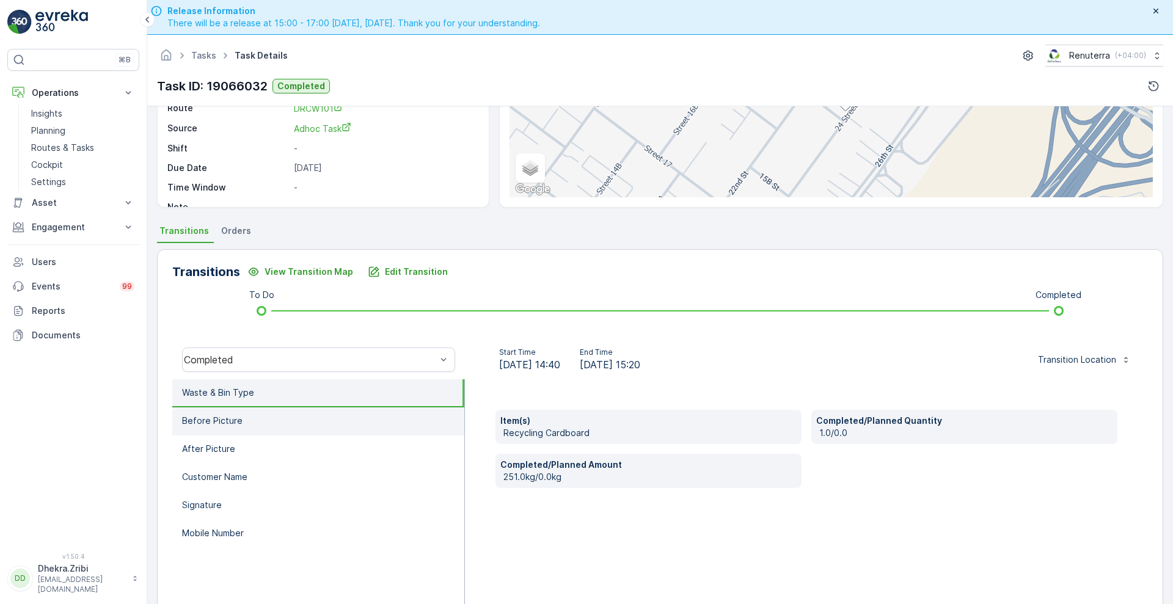
click at [307, 428] on li "Before Picture" at bounding box center [318, 421] width 292 height 28
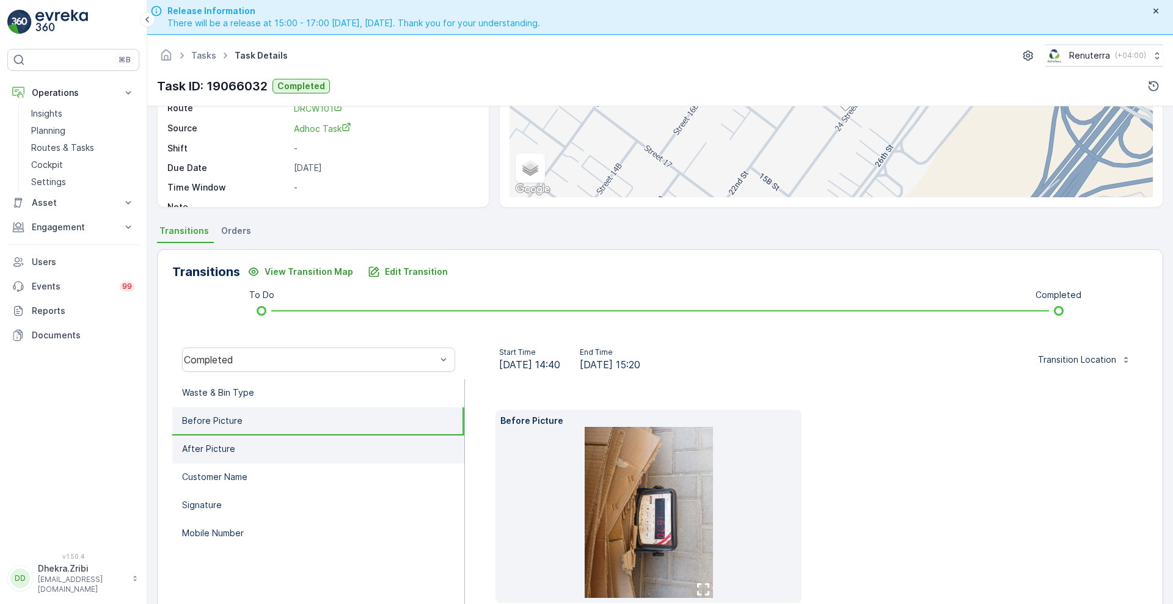
click at [286, 451] on li "After Picture" at bounding box center [318, 449] width 292 height 28
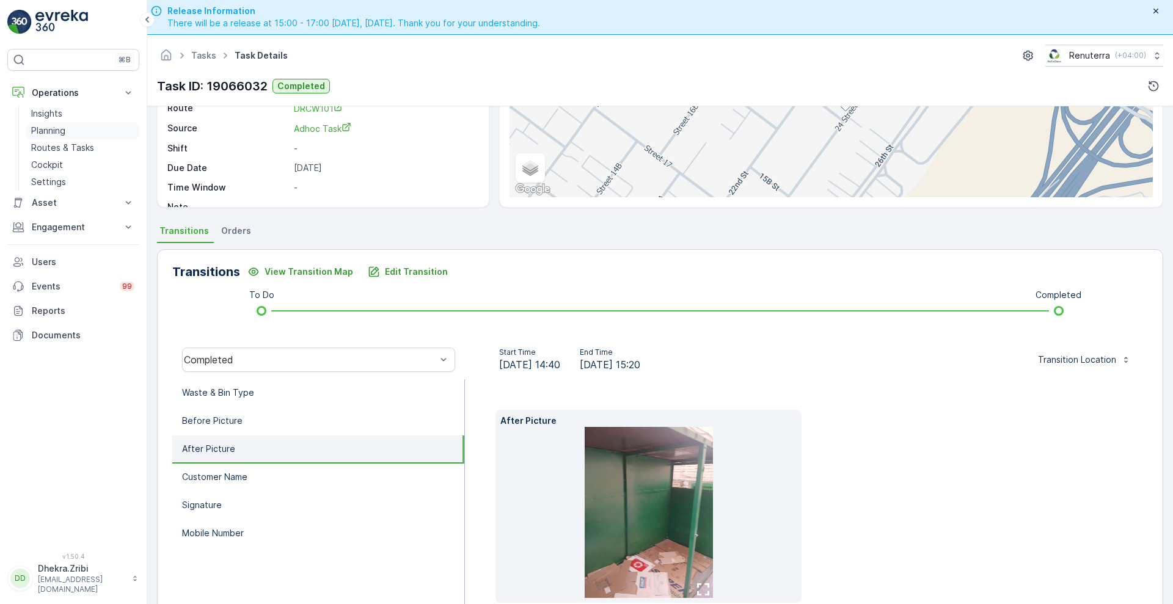
click at [44, 130] on p "Planning" at bounding box center [48, 131] width 34 height 12
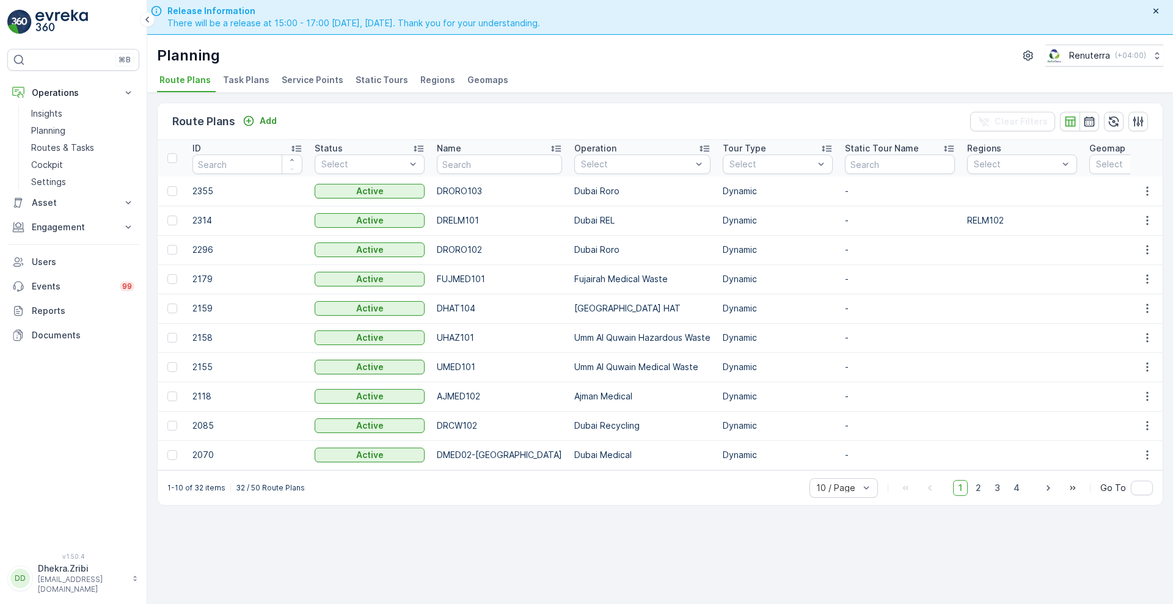
click at [312, 84] on span "Service Points" at bounding box center [313, 80] width 62 height 12
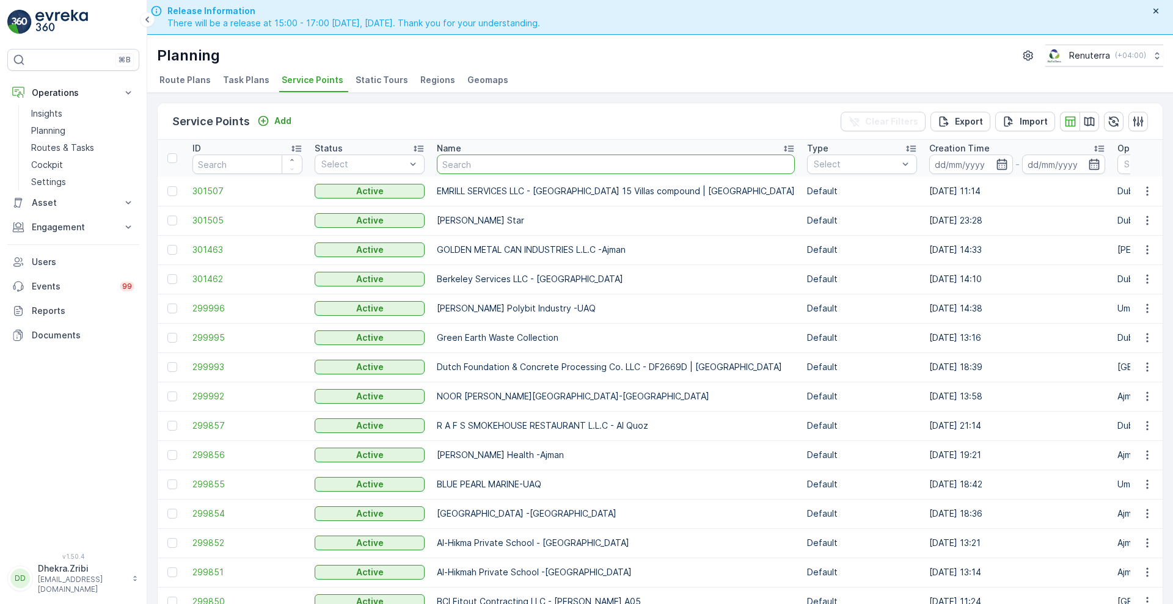
click at [543, 162] on input "text" at bounding box center [616, 165] width 358 height 20
type input "fastec"
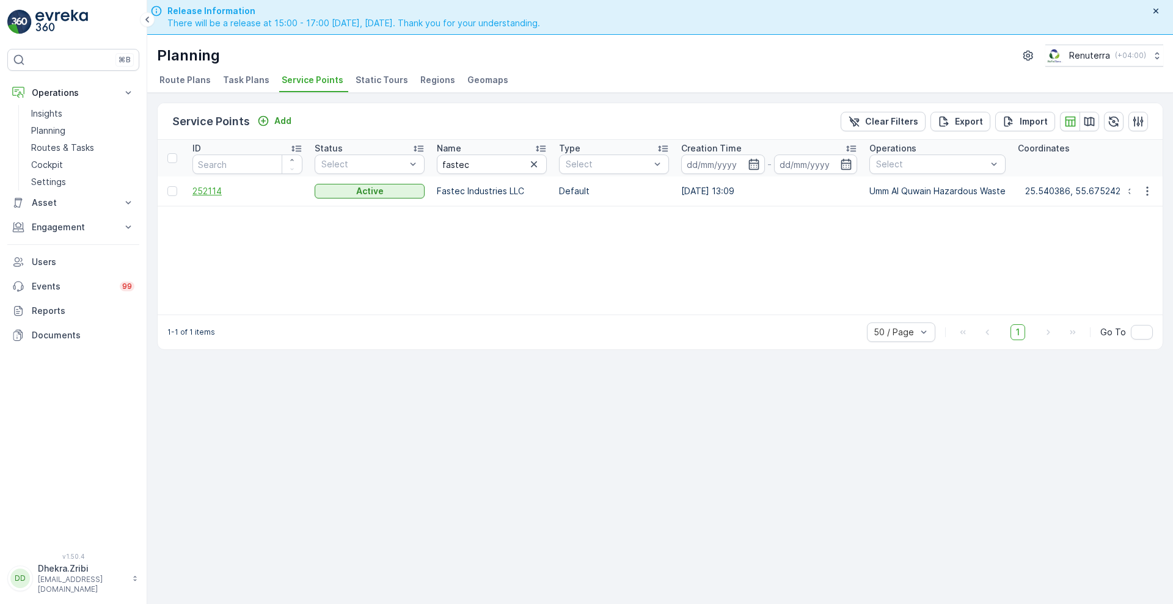
click at [216, 185] on span "252114" at bounding box center [247, 191] width 110 height 12
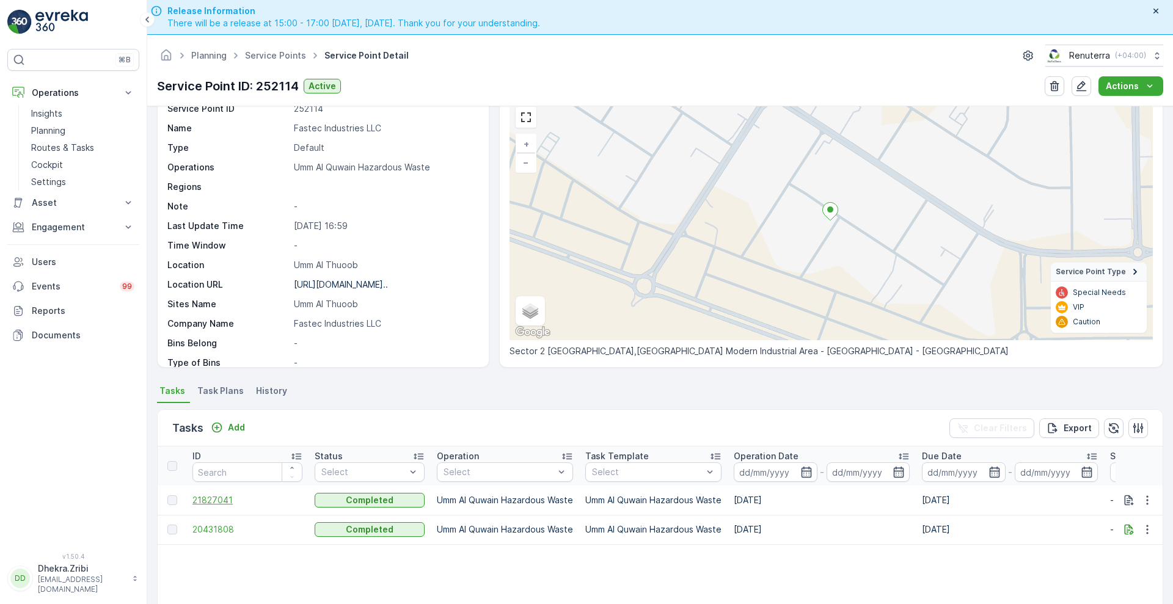
click at [203, 500] on span "21827041" at bounding box center [247, 500] width 110 height 12
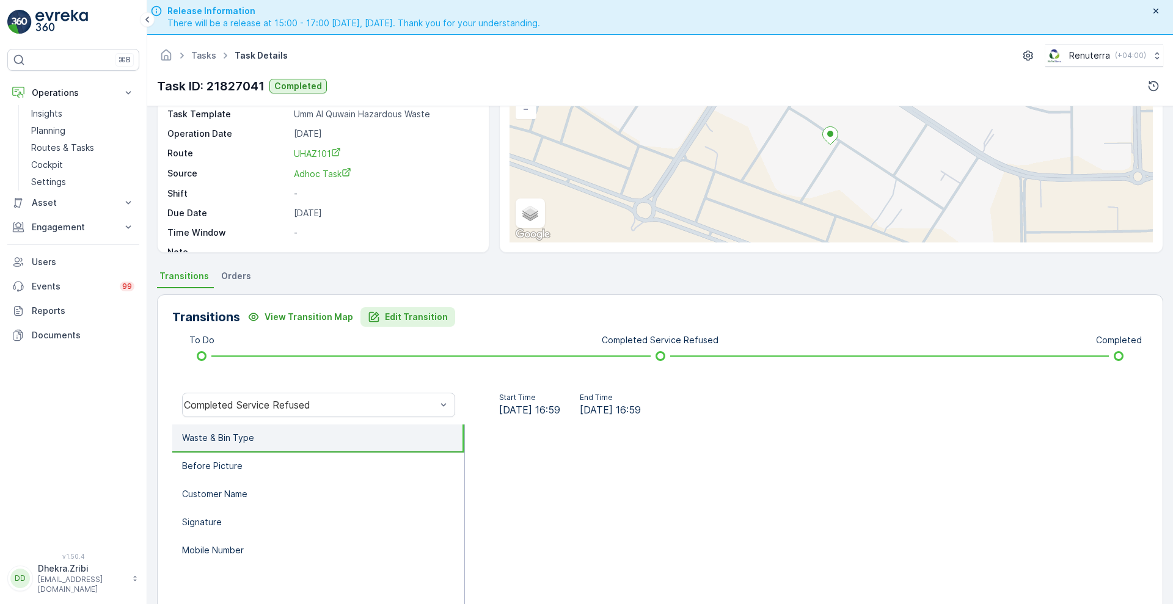
scroll to position [109, 0]
click at [292, 214] on div "Due Date [DATE]" at bounding box center [321, 212] width 308 height 12
